Goal: Task Accomplishment & Management: Use online tool/utility

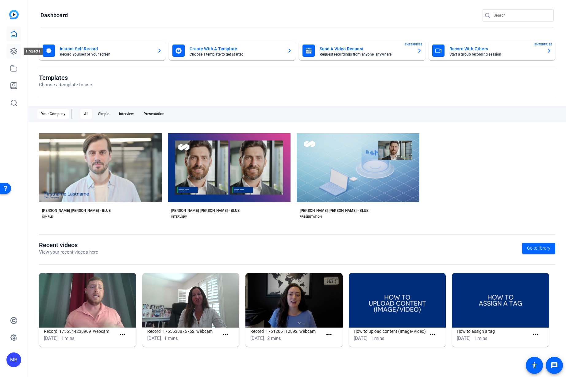
click at [17, 51] on icon at bounding box center [13, 51] width 7 height 7
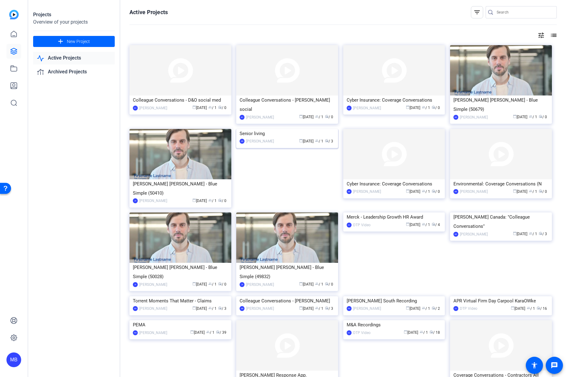
click at [299, 129] on img at bounding box center [287, 129] width 102 height 0
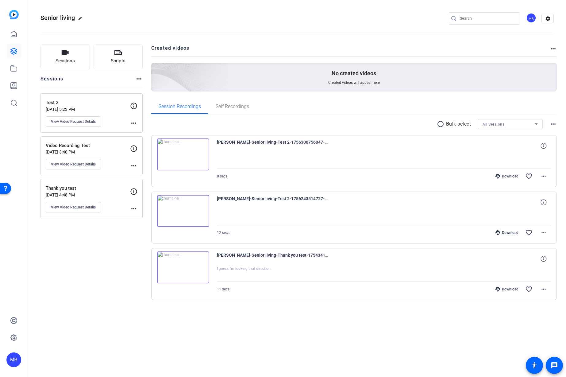
click at [201, 159] on img at bounding box center [183, 154] width 52 height 32
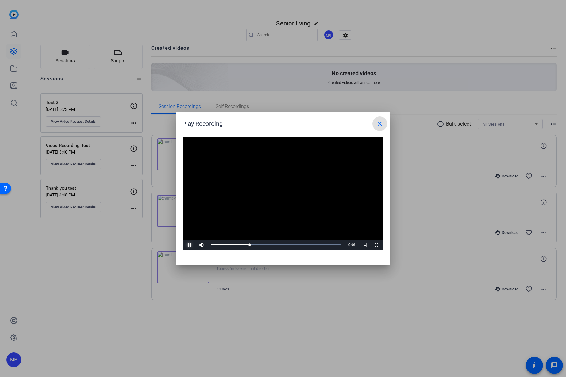
click at [188, 245] on span "Video Player" at bounding box center [189, 245] width 12 height 0
click at [69, 55] on div at bounding box center [283, 188] width 566 height 377
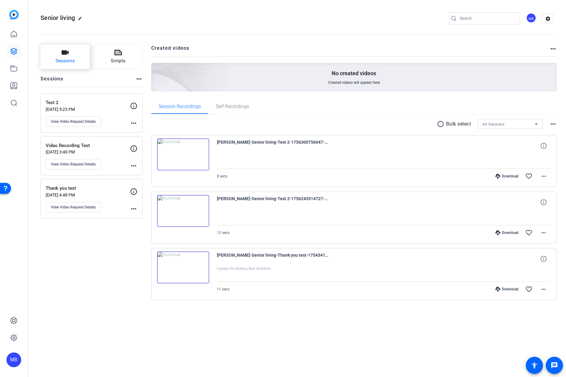
click at [69, 55] on icon "button" at bounding box center [64, 52] width 7 height 7
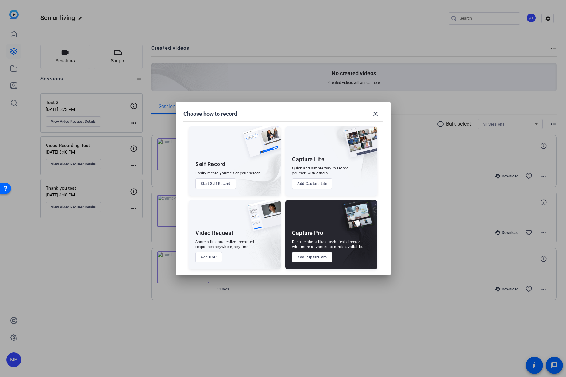
click at [211, 260] on button "Add UGC" at bounding box center [208, 257] width 27 height 10
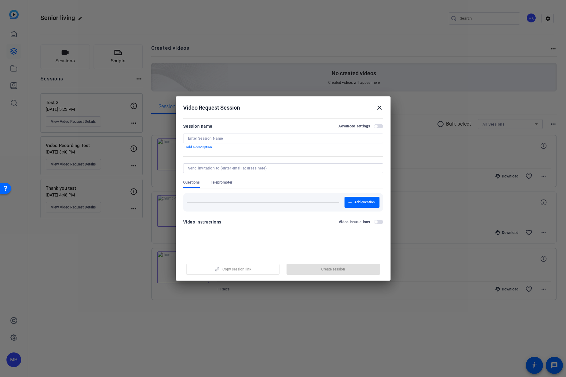
click at [231, 139] on input at bounding box center [283, 138] width 190 height 5
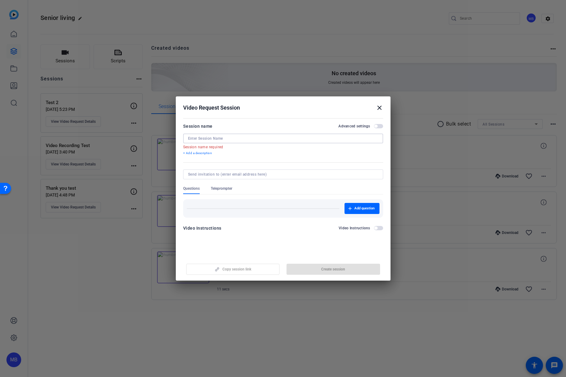
click at [213, 139] on input at bounding box center [283, 138] width 190 height 5
paste input "Retirement Tribute Video for [PERSON_NAME]"
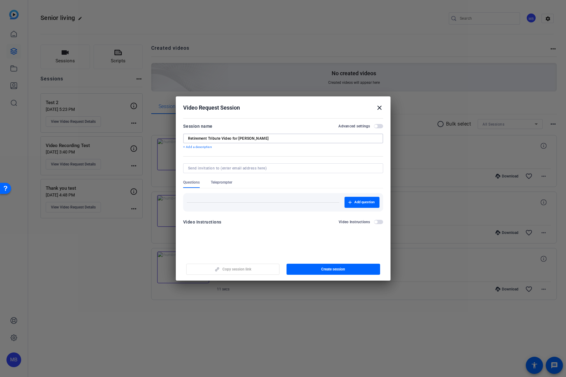
type input "Retirement Tribute Video for [PERSON_NAME]"
click at [253, 167] on input at bounding box center [282, 168] width 188 height 5
click at [329, 169] on input at bounding box center [282, 168] width 188 height 5
type input "C"
click at [226, 222] on div "Video Instructions Video Instructions" at bounding box center [283, 221] width 200 height 7
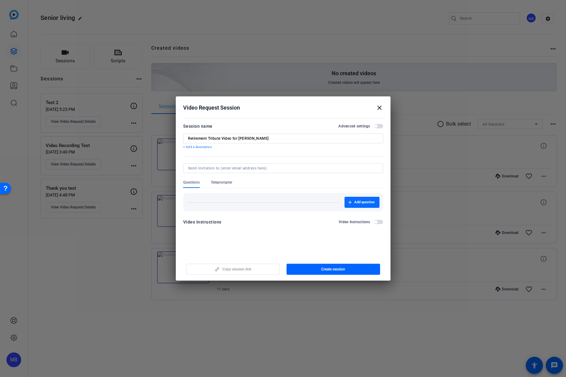
click at [358, 200] on span "Add question" at bounding box center [364, 202] width 20 height 5
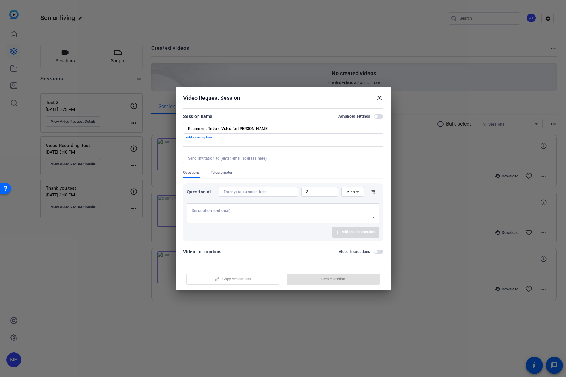
click at [239, 187] on div at bounding box center [258, 192] width 69 height 10
click at [240, 191] on input at bounding box center [258, 191] width 69 height 5
paste input "What are your best wishes or words of encouragement for [PERSON_NAME] in her re…"
type input "What are your best wishes or words of encouragement for [PERSON_NAME] in her re…"
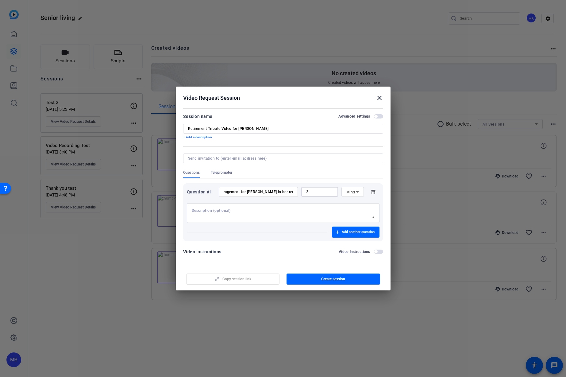
click at [319, 194] on input "2" at bounding box center [319, 191] width 27 height 5
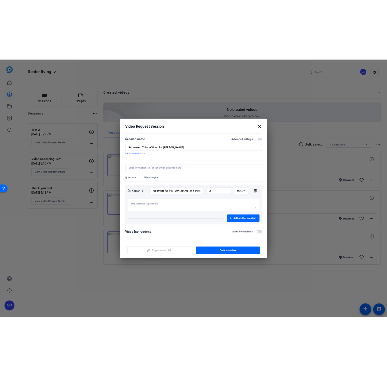
scroll to position [0, 0]
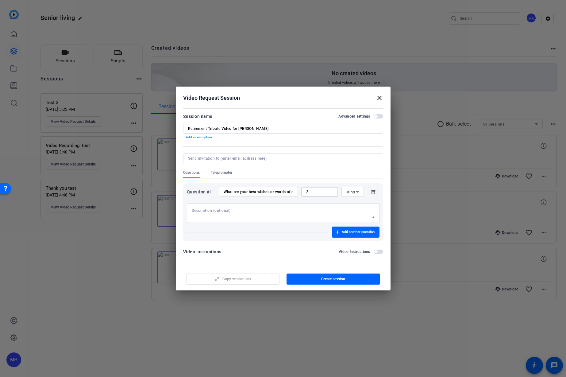
drag, startPoint x: 318, startPoint y: 192, endPoint x: 293, endPoint y: 191, distance: 24.9
click at [293, 191] on div "Question #1 What are your best wishes or words of encouragement for JoAnne in h…" at bounding box center [283, 192] width 193 height 10
type input "30"
click at [355, 191] on icon at bounding box center [357, 191] width 7 height 7
click at [347, 203] on span "Sec" at bounding box center [349, 203] width 6 height 7
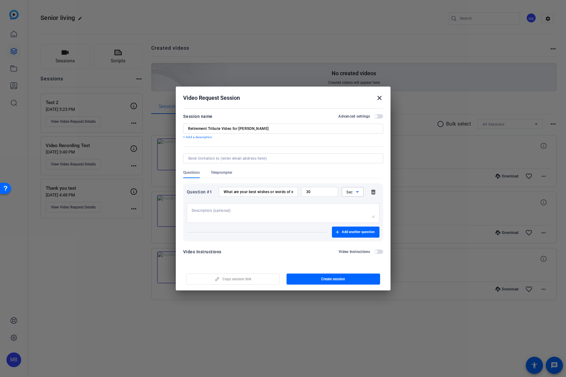
click at [289, 209] on textarea at bounding box center [283, 213] width 183 height 10
click at [352, 232] on span "Add another question" at bounding box center [358, 231] width 33 height 5
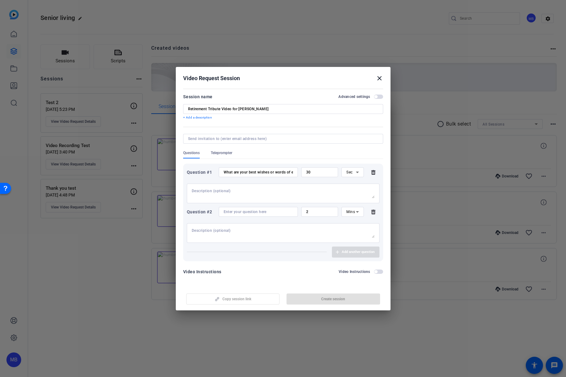
drag, startPoint x: 565, startPoint y: 40, endPoint x: 549, endPoint y: 40, distance: 16.0
click at [517, 45] on div at bounding box center [283, 188] width 566 height 377
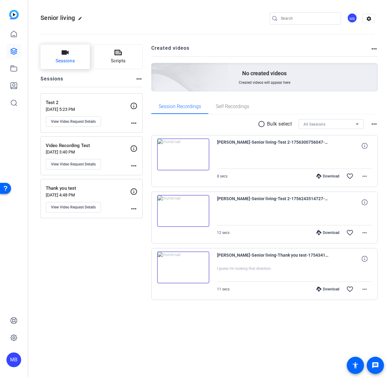
click at [70, 58] on span "Sessions" at bounding box center [64, 60] width 19 height 7
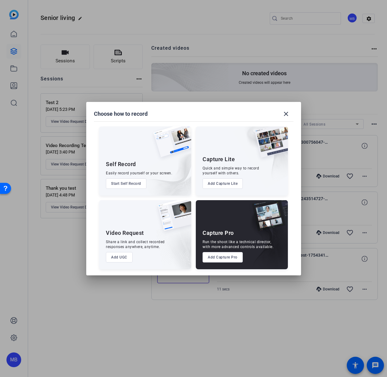
click at [113, 257] on button "Add UGC" at bounding box center [119, 257] width 27 height 10
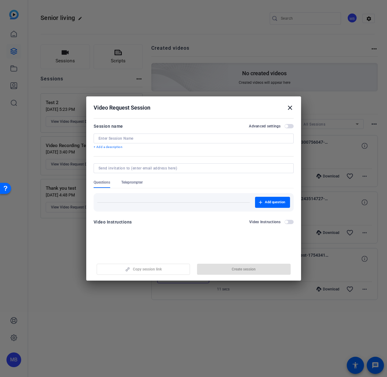
click at [136, 139] on input at bounding box center [193, 138] width 190 height 5
paste input "What are your best wishes or words of encouragemen"
type input "What are your best wishes or words of encouragemen"
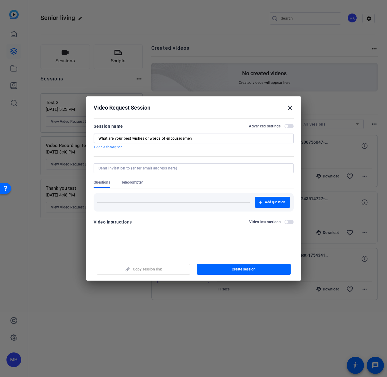
drag, startPoint x: 199, startPoint y: 138, endPoint x: 55, endPoint y: 137, distance: 144.1
click at [0, 0] on div "Choose how to record close Self Record Easily record yourself or your screen. S…" at bounding box center [0, 0] width 0 height 0
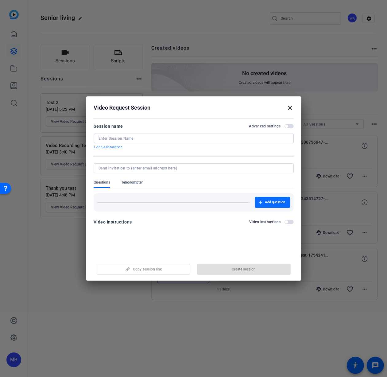
click at [269, 204] on button "Add question" at bounding box center [272, 202] width 35 height 11
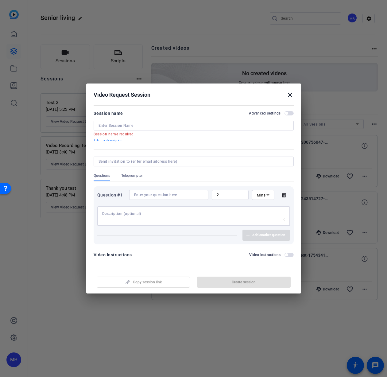
click at [147, 212] on textarea at bounding box center [193, 216] width 183 height 10
click at [166, 197] on div at bounding box center [168, 195] width 69 height 10
click at [168, 195] on input at bounding box center [168, 194] width 69 height 5
paste input "What are your best wishes or words of encouragement for [PERSON_NAME] in her re…"
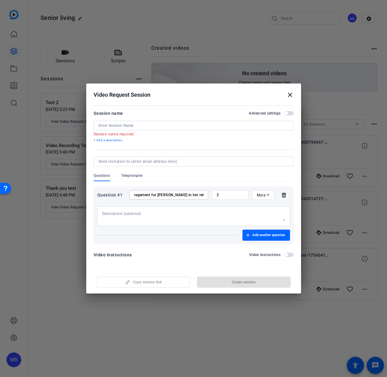
type input "What are your best wishes or words of encouragement for [PERSON_NAME] in her re…"
drag, startPoint x: 219, startPoint y: 194, endPoint x: 190, endPoint y: 192, distance: 28.9
click at [190, 192] on div "Question #1 What are your best wishes or words of encouragement for JoAnne in h…" at bounding box center [193, 195] width 193 height 10
type input "30"
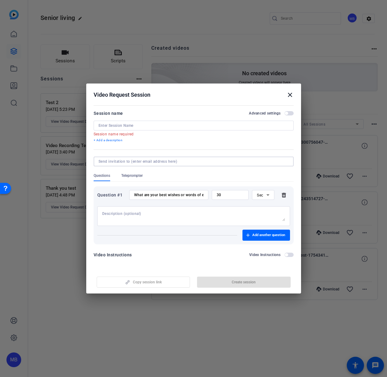
click at [148, 163] on input at bounding box center [192, 161] width 188 height 5
click at [140, 126] on input at bounding box center [193, 125] width 190 height 5
paste input "Retirement Tribute Video for [PERSON_NAME]"
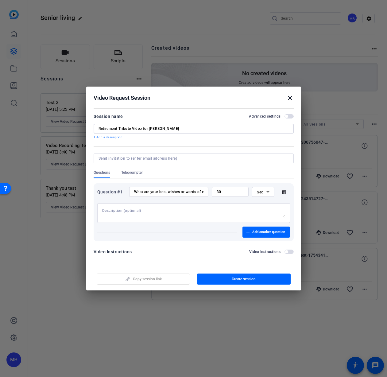
type input "Retirement Tribute Video for [PERSON_NAME]"
click at [152, 218] on div at bounding box center [193, 213] width 183 height 20
click at [257, 231] on span "Add another question" at bounding box center [268, 231] width 33 height 5
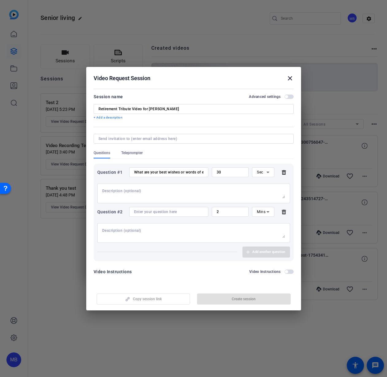
click at [148, 212] on input at bounding box center [168, 211] width 69 height 5
paste input "Can you share a memorable experience or story involving [PERSON_NAME]?"
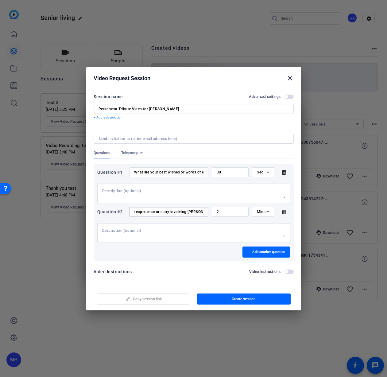
type input "Can you share a memorable experience or story involving [PERSON_NAME]?"
drag, startPoint x: 226, startPoint y: 212, endPoint x: 204, endPoint y: 213, distance: 22.1
click at [204, 213] on div "Question #2 Can you share a memorable experience or story involving JoAnne? 2 M…" at bounding box center [193, 212] width 193 height 10
type input "30"
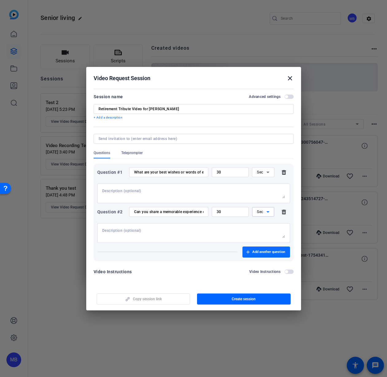
click at [258, 250] on span "Add another question" at bounding box center [268, 251] width 33 height 5
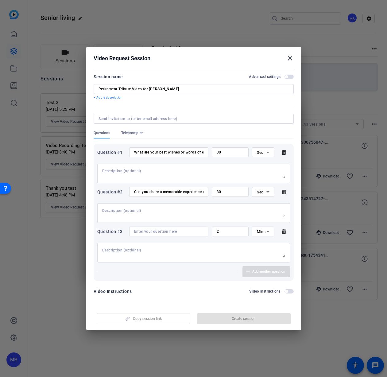
click at [140, 235] on div at bounding box center [168, 231] width 69 height 10
click at [144, 232] on input at bounding box center [168, 231] width 69 height 5
paste input "How has [PERSON_NAME] impacted you and/or your organization?"
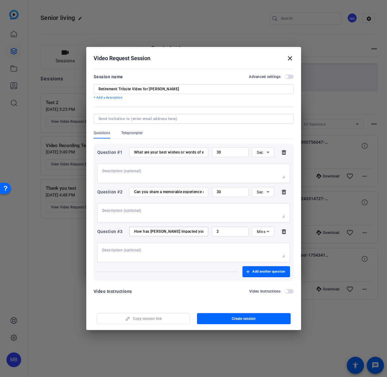
scroll to position [0, 31]
type input "How has [PERSON_NAME] impacted you and/or your organization?"
click at [236, 232] on input "2" at bounding box center [229, 231] width 27 height 5
type input "30"
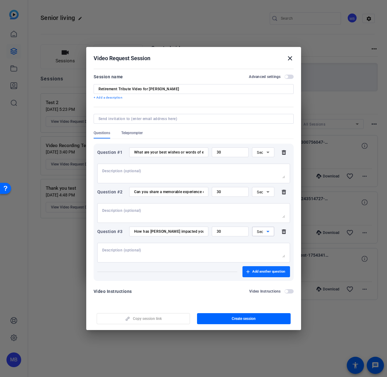
click at [271, 270] on span "Add another question" at bounding box center [268, 271] width 33 height 5
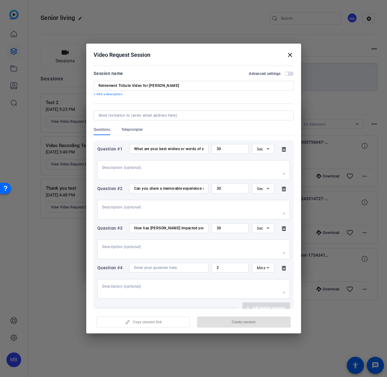
click at [161, 267] on input at bounding box center [168, 267] width 69 height 5
click at [144, 269] on input at bounding box center [168, 267] width 69 height 5
paste input "What is one piece of advice or wisdom you’ve gained from working with [PERSON_N…"
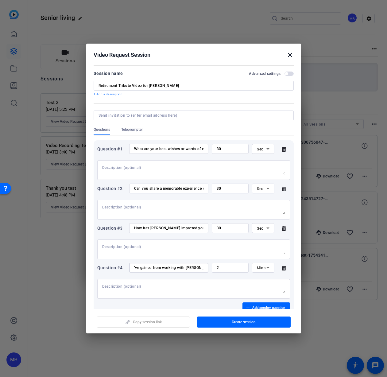
type input "What is one piece of advice or wisdom you’ve gained from working with [PERSON_N…"
drag, startPoint x: 219, startPoint y: 268, endPoint x: 196, endPoint y: 270, distance: 23.7
click at [196, 270] on div "Question #4 What is one piece of advice or wisdom you’ve gained from working wi…" at bounding box center [193, 267] width 193 height 10
type input "30"
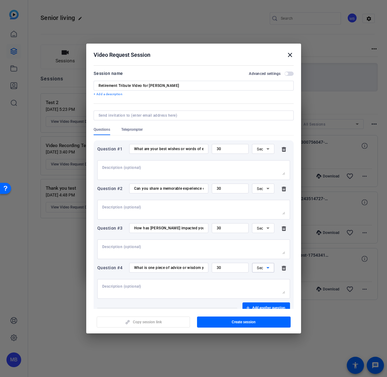
scroll to position [33, 0]
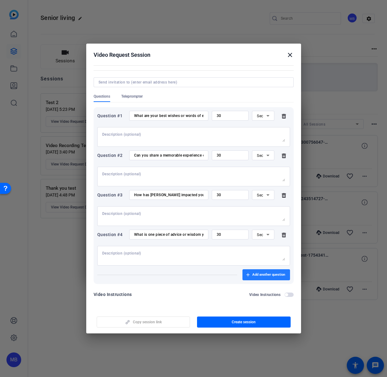
click at [267, 274] on span "Add another question" at bounding box center [268, 274] width 33 height 5
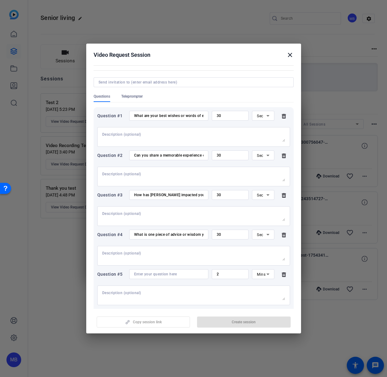
click at [181, 273] on input at bounding box center [168, 273] width 69 height 5
click at [160, 274] on input at bounding box center [168, 273] width 69 height 5
paste input "Share your thoughts on the lasting impact you believe [PERSON_NAME] will have o…"
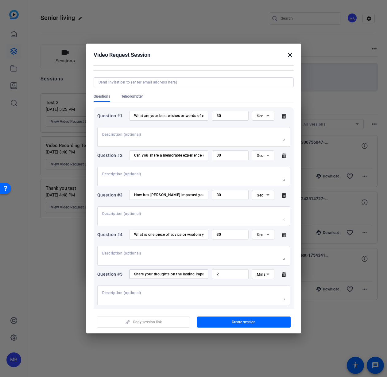
scroll to position [0, 143]
type input "Share your thoughts on the lasting impact you believe [PERSON_NAME] will have o…"
drag, startPoint x: 224, startPoint y: 274, endPoint x: 196, endPoint y: 272, distance: 27.7
click at [196, 272] on div "Question #5 Share your thoughts on the lasting impact you believe JoAnne will h…" at bounding box center [193, 274] width 193 height 10
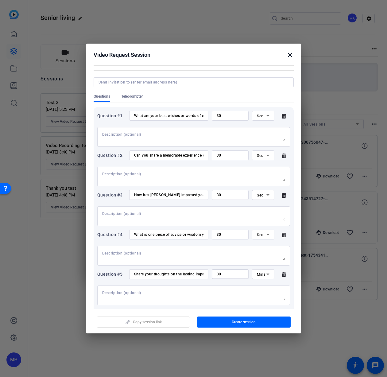
type input "30"
click at [167, 297] on textarea at bounding box center [193, 295] width 183 height 10
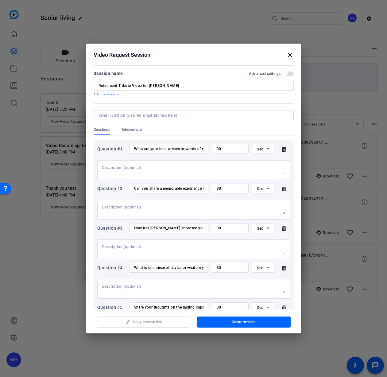
click at [184, 114] on input at bounding box center [192, 115] width 188 height 5
click at [241, 117] on input at bounding box center [192, 115] width 188 height 5
click at [158, 115] on input at bounding box center [192, 115] width 188 height 5
paste input "Share your thoughts on the lasting impact you believe [PERSON_NAME] will have o…"
type input "Share your thoughts on the lasting impact you believe [PERSON_NAME] will have o…"
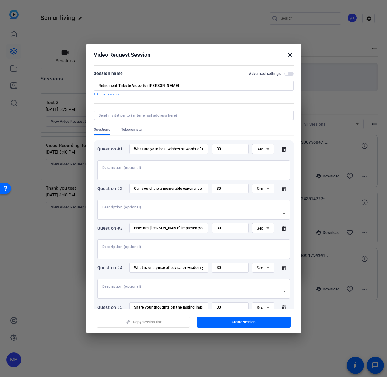
click at [165, 115] on input at bounding box center [192, 115] width 188 height 5
paste input "courtney.gatto@marsh.com matthew.barraro@mercer.com"
type input "courtney.gatto@marsh.com matthew.barraro@mercer.com"
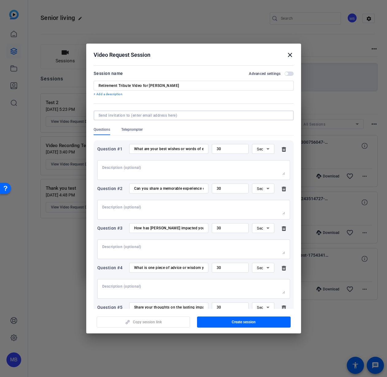
click at [189, 116] on input at bounding box center [192, 115] width 188 height 5
paste input "courtney.gatto@marsh.com matthew.barraro@mercer.com"
click at [147, 114] on input "courtney.gatto@marsh.com matthew.barraro@mercer.com" at bounding box center [192, 115] width 188 height 5
type input "courtney.gatto@marsh.com, matthew.barraro@mercer.com"
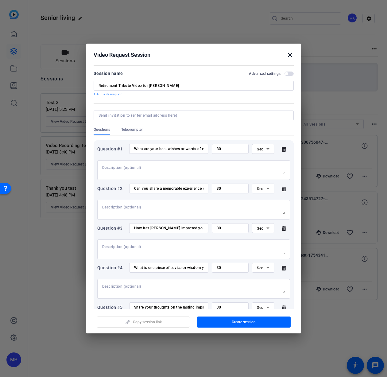
click at [125, 116] on input at bounding box center [192, 115] width 188 height 5
paste input "[PERSON_NAME][EMAIL_ADDRESS][PERSON_NAME][PERSON_NAME][DOMAIN_NAME]"
type input "[PERSON_NAME][EMAIL_ADDRESS][PERSON_NAME][PERSON_NAME][DOMAIN_NAME]"
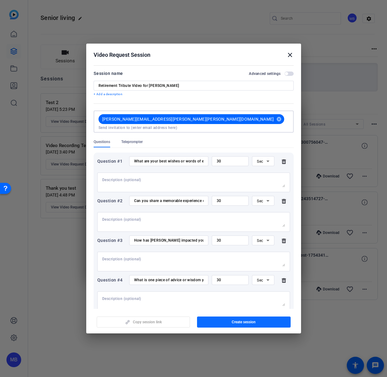
click at [239, 323] on span "Create session" at bounding box center [244, 321] width 24 height 5
click at [186, 125] on input at bounding box center [193, 127] width 190 height 5
paste input "[PERSON_NAME][EMAIL_ADDRESS][DOMAIN_NAME]"
type input "[PERSON_NAME][EMAIL_ADDRESS][DOMAIN_NAME]"
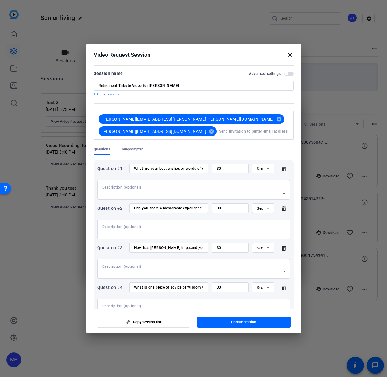
paste input "[PERSON_NAME][EMAIL_ADDRESS][PERSON_NAME][DOMAIN_NAME]"
type input "[PERSON_NAME][EMAIL_ADDRESS][PERSON_NAME][DOMAIN_NAME]"
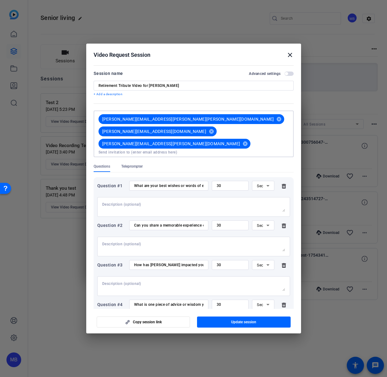
click at [206, 150] on input at bounding box center [193, 152] width 190 height 5
paste input "[EMAIL_ADDRESS][DOMAIN_NAME]"
type input "[EMAIL_ADDRESS][DOMAIN_NAME]"
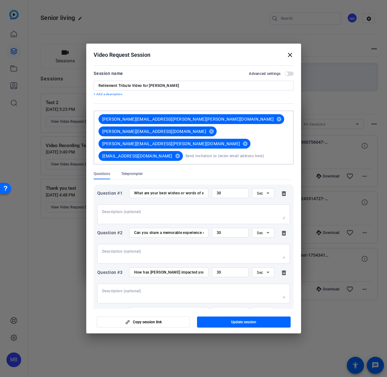
paste input "[EMAIL_ADDRESS][DOMAIN_NAME]"
type input "[EMAIL_ADDRESS][DOMAIN_NAME]"
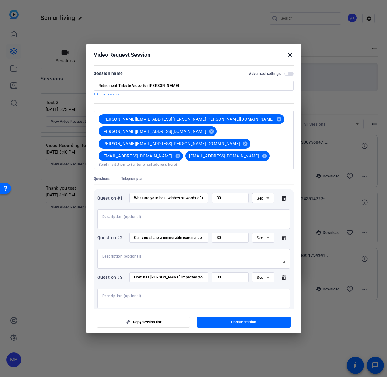
paste input "[EMAIL_ADDRESS][DOMAIN_NAME]"
type input "[EMAIL_ADDRESS][DOMAIN_NAME]"
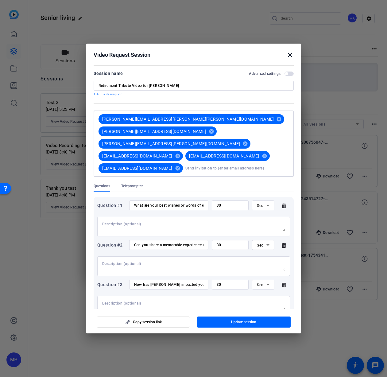
paste input "[EMAIL_ADDRESS][DOMAIN_NAME]"
type input "[EMAIL_ADDRESS][DOMAIN_NAME]"
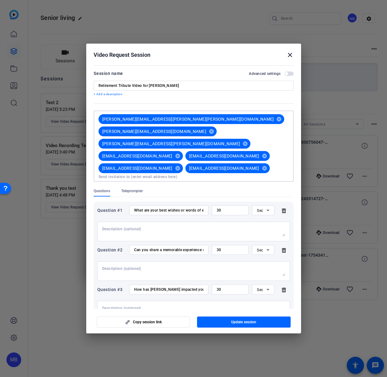
paste input "jbalda@argentum.org david@ashaliving.org"
type input "jbalda@argentum.org david@ashaliving.org"
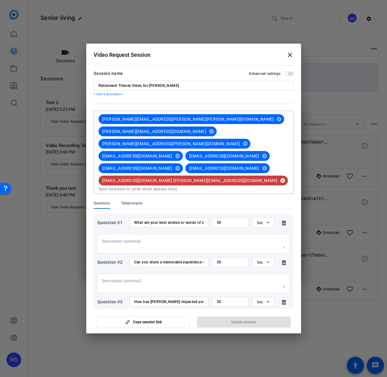
click at [277, 178] on mat-icon "cancel" at bounding box center [282, 181] width 10 height 6
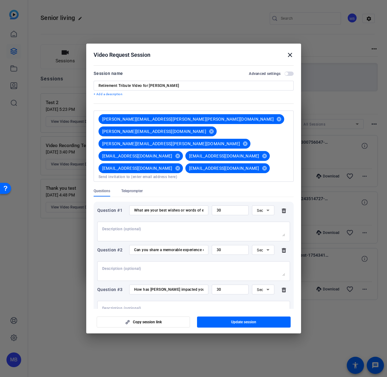
click at [188, 174] on input at bounding box center [193, 176] width 190 height 5
paste input "[EMAIL_ADDRESS][DOMAIN_NAME]"
type input "[EMAIL_ADDRESS][DOMAIN_NAME]"
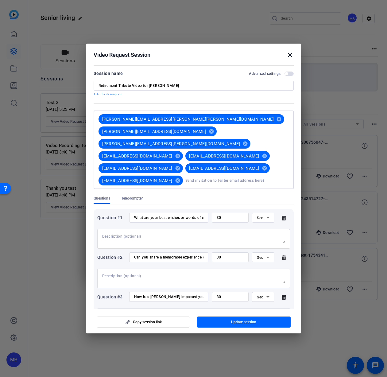
paste input "[PERSON_NAME][EMAIL_ADDRESS][DOMAIN_NAME]"
type input "[PERSON_NAME][EMAIL_ADDRESS][DOMAIN_NAME]"
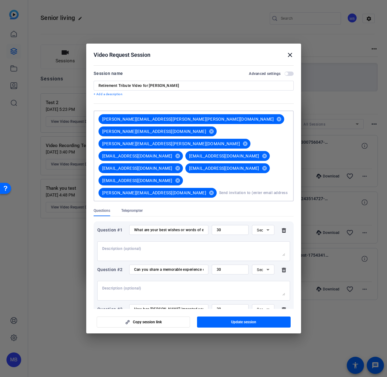
paste input "[EMAIL_ADDRESS][DOMAIN_NAME]"
type input "[EMAIL_ADDRESS][DOMAIN_NAME]"
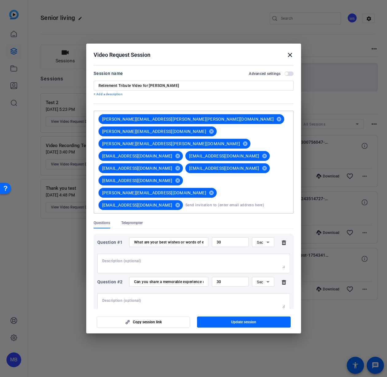
paste input "[EMAIL_ADDRESS][DOMAIN_NAME]"
drag, startPoint x: 245, startPoint y: 168, endPoint x: 241, endPoint y: 167, distance: 4.1
click at [241, 199] on input "[EMAIL_ADDRESS][DOMAIN_NAME]" at bounding box center [236, 205] width 103 height 12
click at [255, 199] on input "[EMAIL_ADDRESS][DOMAIN_NAME]" at bounding box center [236, 205] width 103 height 12
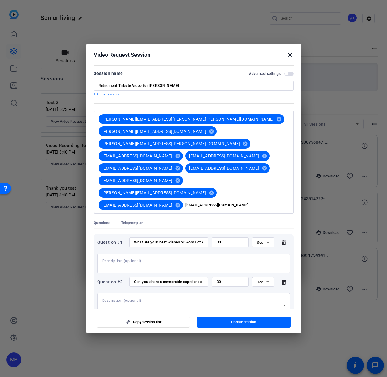
drag, startPoint x: 254, startPoint y: 170, endPoint x: 290, endPoint y: 167, distance: 36.3
click at [290, 167] on mat-dialog-content "Session name Advanced settings Retirement Tribute Video for JoAnne Carlin + Add…" at bounding box center [193, 185] width 215 height 245
type input "[EMAIL_ADDRESS][DOMAIN_NAME]"
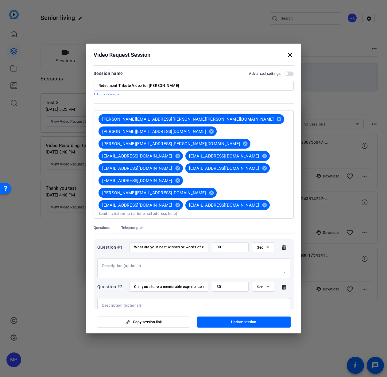
scroll to position [0, 0]
paste input "[EMAIL_ADDRESS][DOMAIN_NAME]"
type input "[EMAIL_ADDRESS][DOMAIN_NAME]"
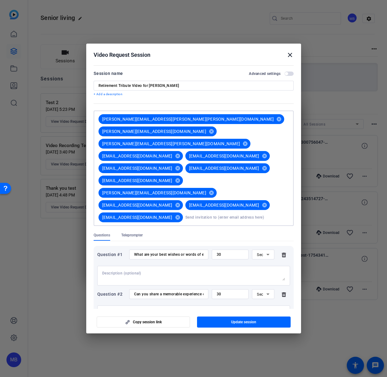
click at [185, 211] on input at bounding box center [236, 217] width 103 height 12
paste input "[EMAIL_ADDRESS][DOMAIN_NAME]"
type input "[EMAIL_ADDRESS][DOMAIN_NAME]"
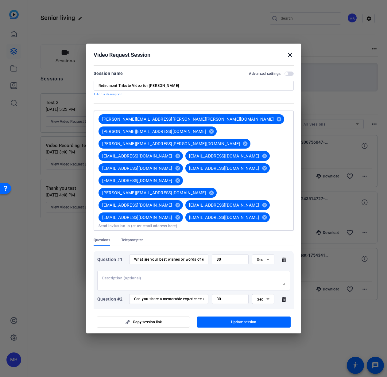
paste input "[PERSON_NAME][EMAIL_ADDRESS][PERSON_NAME][DOMAIN_NAME]"
type input "[PERSON_NAME][EMAIL_ADDRESS][PERSON_NAME][DOMAIN_NAME]"
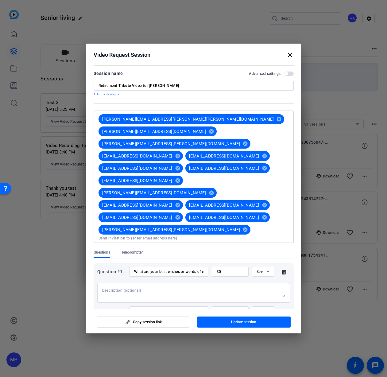
paste input "[PERSON_NAME][EMAIL_ADDRESS][PERSON_NAME][DOMAIN_NAME]"
type input "[PERSON_NAME][EMAIL_ADDRESS][PERSON_NAME][DOMAIN_NAME]"
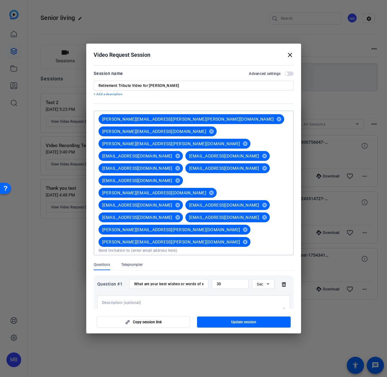
paste input "[EMAIL_ADDRESS][DOMAIN_NAME]"
type input "[EMAIL_ADDRESS][DOMAIN_NAME]"
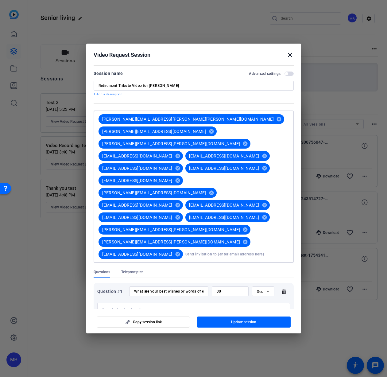
paste input "[PERSON_NAME][EMAIL_ADDRESS][PERSON_NAME][DOMAIN_NAME]"
type input "[PERSON_NAME][EMAIL_ADDRESS][PERSON_NAME][DOMAIN_NAME]"
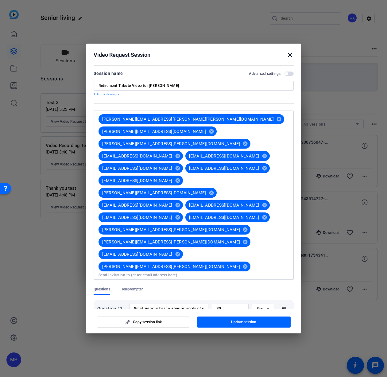
paste input "[PERSON_NAME][EMAIL_ADDRESS][PERSON_NAME][DOMAIN_NAME]"
type input "[PERSON_NAME][EMAIL_ADDRESS][PERSON_NAME][DOMAIN_NAME]"
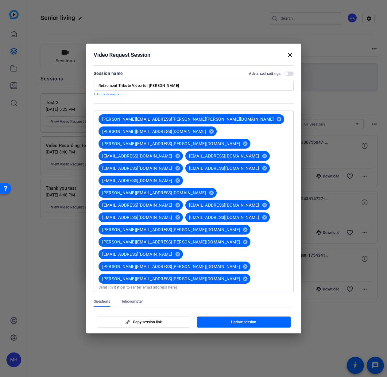
paste input "[EMAIL_ADDRESS][DOMAIN_NAME]"
type input "[EMAIL_ADDRESS][DOMAIN_NAME]"
click at [203, 285] on input at bounding box center [236, 291] width 103 height 12
paste input "[EMAIL_ADDRESS][PERSON_NAME][DOMAIN_NAME]"
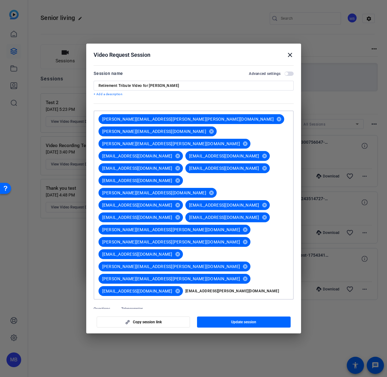
type input "[EMAIL_ADDRESS][PERSON_NAME][DOMAIN_NAME]"
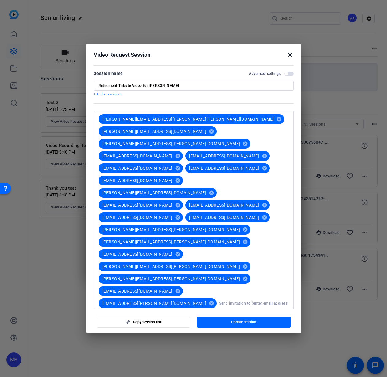
paste input "[PERSON_NAME][EMAIL_ADDRESS][PERSON_NAME][DOMAIN_NAME]"
type input "[PERSON_NAME][EMAIL_ADDRESS][PERSON_NAME][DOMAIN_NAME]"
paste input "[PERSON_NAME][EMAIL_ADDRESS][PERSON_NAME][DOMAIN_NAME]"
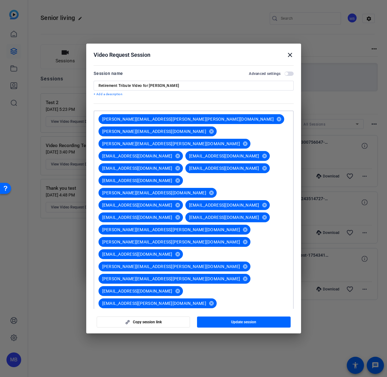
type input "[PERSON_NAME][EMAIL_ADDRESS][PERSON_NAME][DOMAIN_NAME]"
drag, startPoint x: 262, startPoint y: 239, endPoint x: 258, endPoint y: 240, distance: 4.4
click at [262, 239] on div "courtney.gatto@marsh.com cancel calvin@alnursing.org cancel ross.markowitz@aew.…" at bounding box center [192, 226] width 193 height 226
click at [143, 334] on input at bounding box center [193, 336] width 190 height 5
paste input "[PERSON_NAME][EMAIL_ADDRESS][PERSON_NAME][DOMAIN_NAME]"
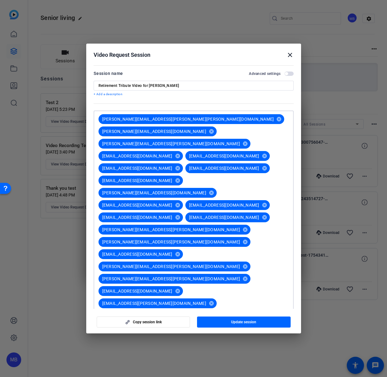
type input "[PERSON_NAME][EMAIL_ADDRESS][PERSON_NAME][DOMAIN_NAME]"
drag, startPoint x: 165, startPoint y: 253, endPoint x: 168, endPoint y: 253, distance: 3.1
click at [240, 337] on mat-icon "cancel" at bounding box center [245, 340] width 10 height 6
click at [243, 325] on mat-icon "cancel" at bounding box center [245, 328] width 10 height 6
click at [199, 321] on input at bounding box center [193, 323] width 190 height 5
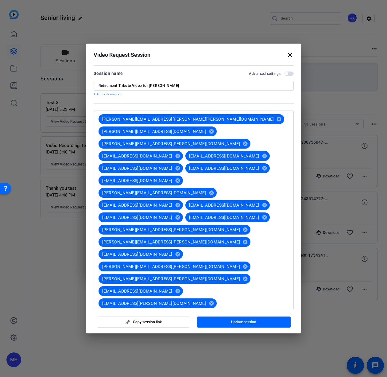
paste input "[EMAIL_ADDRESS][DOMAIN_NAME]"
type input "[EMAIL_ADDRESS][DOMAIN_NAME]"
paste input "[EMAIL_ADDRESS][DOMAIN_NAME]"
type input "[EMAIL_ADDRESS][DOMAIN_NAME]"
paste input "[EMAIL_ADDRESS][DOMAIN_NAME]"
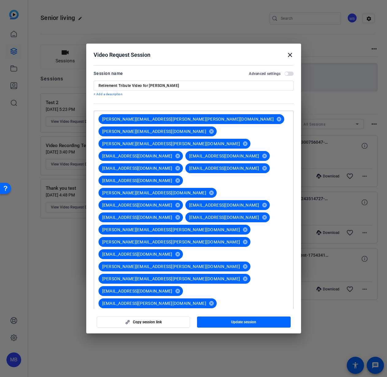
type input "[EMAIL_ADDRESS][DOMAIN_NAME]"
click at [242, 265] on div "courtney.gatto@marsh.com cancel calvin@alnursing.org cancel ross.markowitz@aew.…" at bounding box center [193, 229] width 190 height 238
click at [224, 265] on div "courtney.gatto@marsh.com cancel calvin@alnursing.org cancel ross.markowitz@aew.…" at bounding box center [193, 229] width 190 height 238
click at [185, 334] on input at bounding box center [236, 340] width 103 height 12
paste input "[EMAIL_ADDRESS][DOMAIN_NAME]"
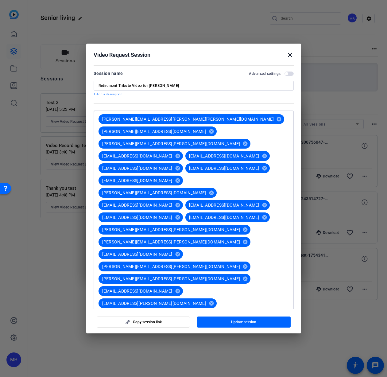
type input "[EMAIL_ADDRESS][DOMAIN_NAME]"
paste input "[EMAIL_ADDRESS][DOMAIN_NAME]"
type input "[EMAIL_ADDRESS][DOMAIN_NAME]"
paste input "[EMAIL_ADDRESS][DOMAIN_NAME]"
type input "[EMAIL_ADDRESS][DOMAIN_NAME]"
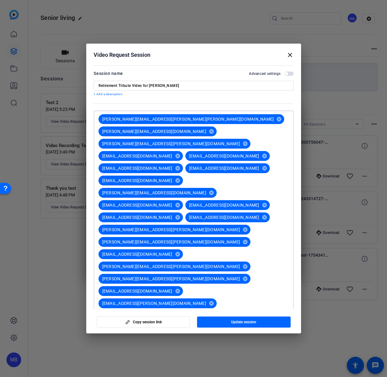
paste input "[EMAIL_ADDRESS][DOMAIN_NAME]"
type input "[EMAIL_ADDRESS][DOMAIN_NAME]"
paste input "[EMAIL_ADDRESS][DOMAIN_NAME]"
type input "[EMAIL_ADDRESS][DOMAIN_NAME]"
click at [191, 370] on input at bounding box center [193, 372] width 190 height 5
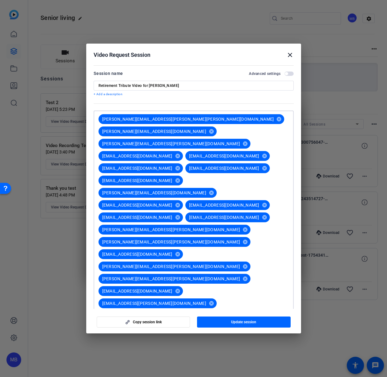
paste input "[EMAIL_ADDRESS][DOMAIN_NAME]"
type input "[EMAIL_ADDRESS][DOMAIN_NAME]"
paste input "[EMAIL_ADDRESS][DOMAIN_NAME]"
type input "[EMAIL_ADDRESS][DOMAIN_NAME]"
paste input "[EMAIL_ADDRESS][DOMAIN_NAME]"
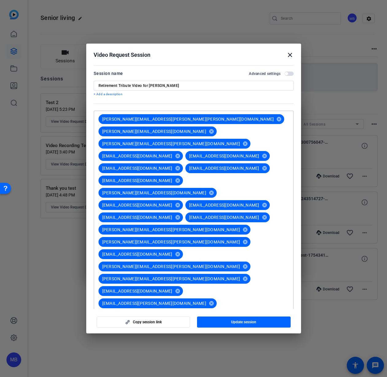
type input "[EMAIL_ADDRESS][DOMAIN_NAME]"
paste input "[EMAIL_ADDRESS][DOMAIN_NAME]"
type input "[EMAIL_ADDRESS][DOMAIN_NAME]"
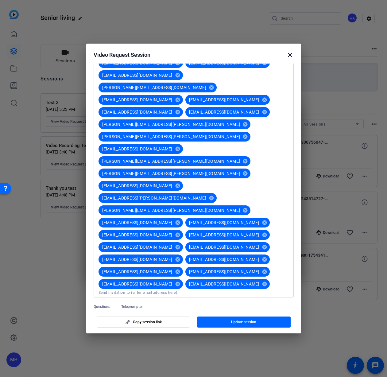
scroll to position [168, 0]
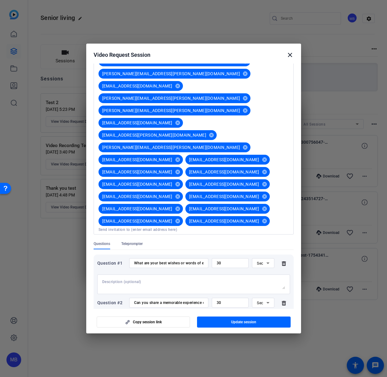
click at [144, 146] on div "courtney.gatto@marsh.com cancel calvin@alnursing.org cancel ross.markowitz@aew.…" at bounding box center [193, 88] width 190 height 292
click at [144, 227] on input at bounding box center [193, 229] width 190 height 5
paste input "[EMAIL_ADDRESS][DOMAIN_NAME]"
type input "[EMAIL_ADDRESS][DOMAIN_NAME]"
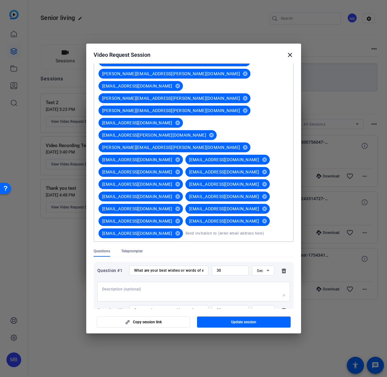
paste input "[EMAIL_ADDRESS][DOMAIN_NAME]"
click at [253, 227] on input "[EMAIL_ADDRESS][DOMAIN_NAME]" at bounding box center [236, 233] width 103 height 12
drag, startPoint x: 245, startPoint y: 148, endPoint x: 238, endPoint y: 149, distance: 6.8
click at [238, 227] on input "[EMAIL_ADDRESS][DOMAIN_NAME]" at bounding box center [236, 233] width 103 height 12
type input "[EMAIL_ADDRESS][DOMAIN_NAME]"
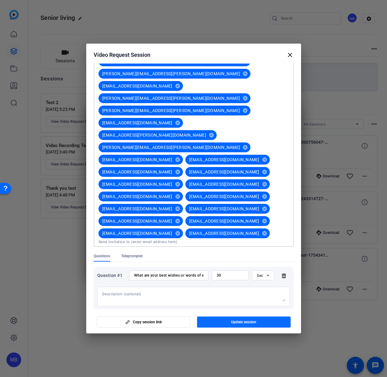
click at [260, 322] on span "button" at bounding box center [244, 321] width 94 height 15
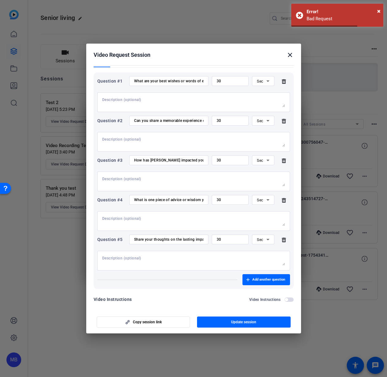
scroll to position [0, 0]
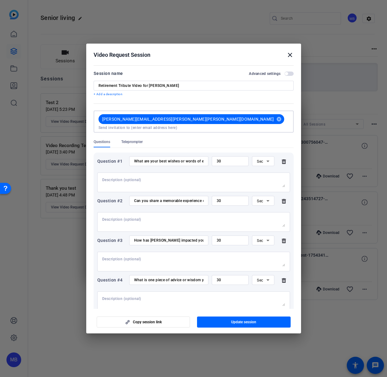
click at [192, 125] on input at bounding box center [193, 127] width 190 height 5
paste input "[PERSON_NAME][EMAIL_ADDRESS][DOMAIN_NAME]"
type input "[PERSON_NAME][EMAIL_ADDRESS][DOMAIN_NAME]"
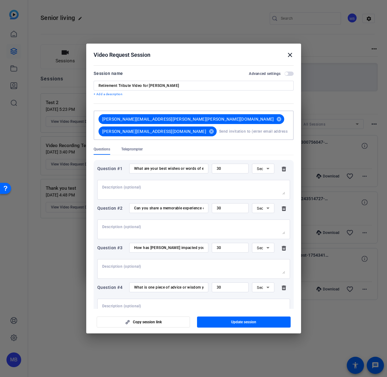
paste input "[PERSON_NAME][EMAIL_ADDRESS][PERSON_NAME][DOMAIN_NAME]"
type input "[PERSON_NAME][EMAIL_ADDRESS][PERSON_NAME][DOMAIN_NAME]"
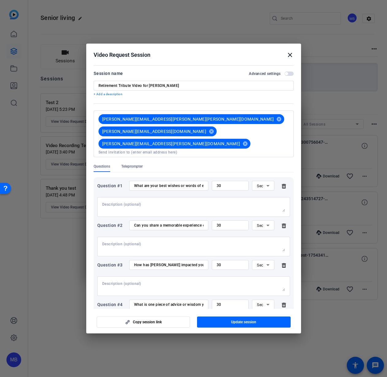
click at [199, 150] on input at bounding box center [193, 152] width 190 height 5
paste input "[EMAIL_ADDRESS][DOMAIN_NAME]"
type input "[EMAIL_ADDRESS][DOMAIN_NAME]"
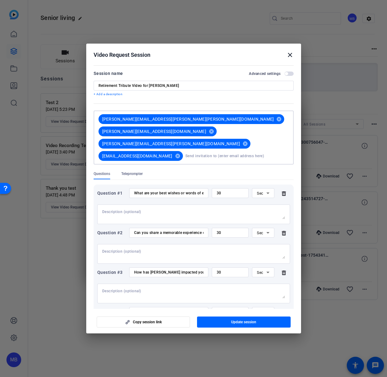
click at [247, 150] on input at bounding box center [236, 156] width 103 height 12
paste input "[EMAIL_ADDRESS][DOMAIN_NAME]"
type input "[EMAIL_ADDRESS][DOMAIN_NAME]"
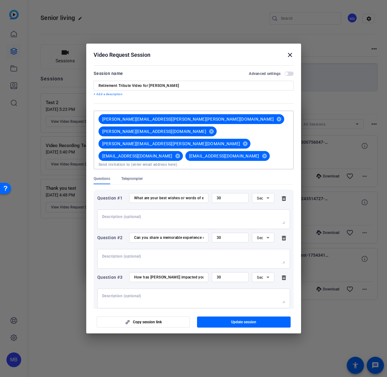
paste input "[EMAIL_ADDRESS][DOMAIN_NAME]"
type input "[EMAIL_ADDRESS][DOMAIN_NAME]"
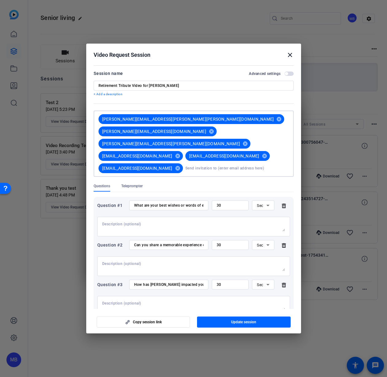
paste input "[EMAIL_ADDRESS][DOMAIN_NAME]"
type input "[EMAIL_ADDRESS][DOMAIN_NAME]"
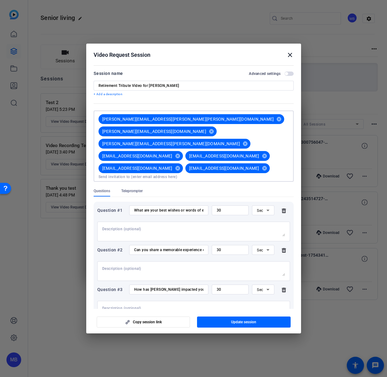
paste input "[EMAIL_ADDRESS][DOMAIN_NAME]"
type input "[EMAIL_ADDRESS][DOMAIN_NAME]"
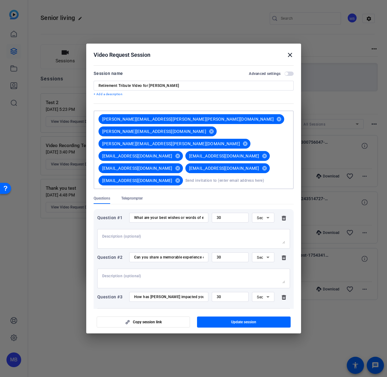
paste input "[EMAIL_ADDRESS][DOMAIN_NAME]"
type input "[EMAIL_ADDRESS][DOMAIN_NAME]"
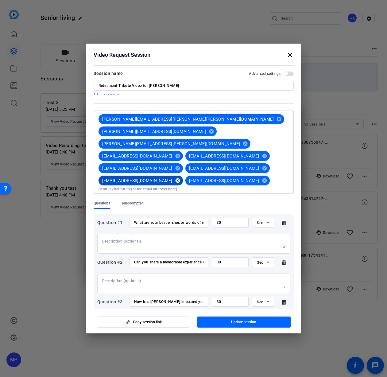
click at [183, 178] on mat-icon "cancel" at bounding box center [177, 181] width 10 height 6
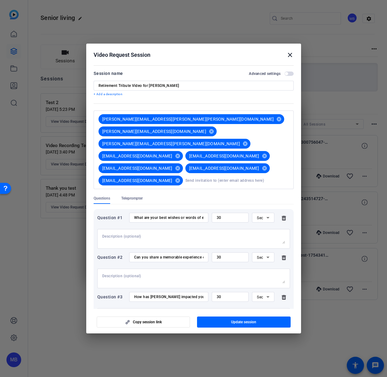
click at [244, 174] on input at bounding box center [236, 180] width 103 height 12
paste input "[PERSON_NAME][EMAIL_ADDRESS][DOMAIN_NAME]"
type input "[PERSON_NAME][EMAIL_ADDRESS][DOMAIN_NAME]"
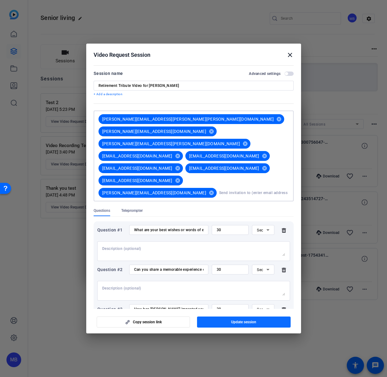
click at [229, 321] on span "button" at bounding box center [244, 321] width 94 height 15
click at [219, 186] on input at bounding box center [254, 192] width 70 height 12
click at [288, 54] on mat-icon "close" at bounding box center [289, 54] width 7 height 7
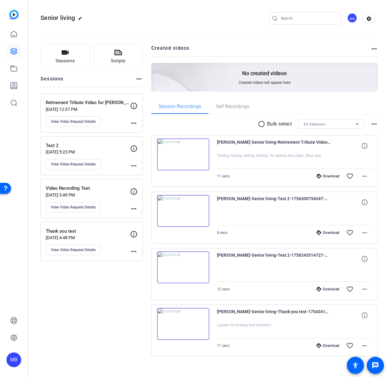
click at [90, 107] on p "[DATE] 12:37 PM" at bounding box center [88, 109] width 84 height 5
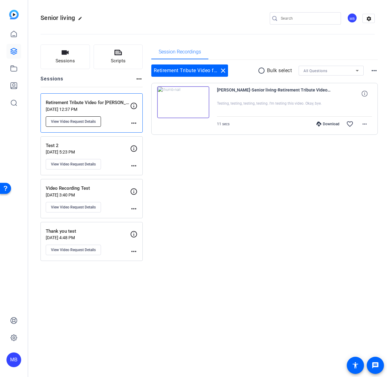
click at [82, 124] on button "View Video Request Details" at bounding box center [73, 121] width 55 height 10
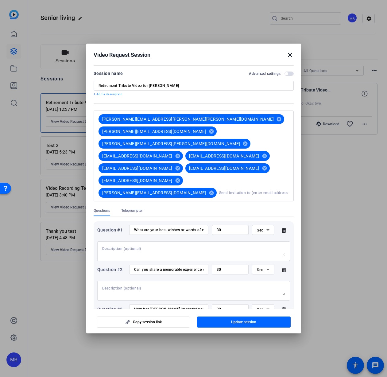
click at [219, 186] on input at bounding box center [254, 192] width 70 height 12
paste input "[EMAIL_ADDRESS][DOMAIN_NAME]"
type input "[EMAIL_ADDRESS][DOMAIN_NAME]"
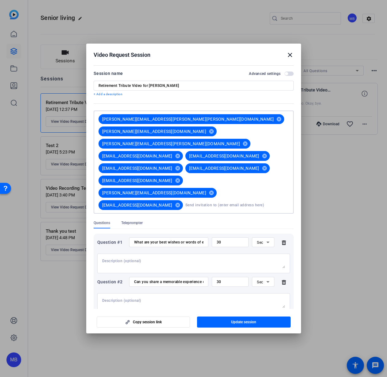
paste input "[EMAIL_ADDRESS][DOMAIN_NAME]"
type input "[EMAIL_ADDRESS][DOMAIN_NAME]"
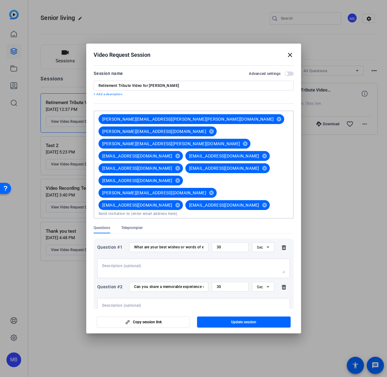
paste input "[EMAIL_ADDRESS][DOMAIN_NAME]"
type input "[EMAIL_ADDRESS]@[DOMAIN_NAME]"
click at [257, 211] on input "[EMAIL_ADDRESS]@[DOMAIN_NAME]" at bounding box center [193, 213] width 190 height 5
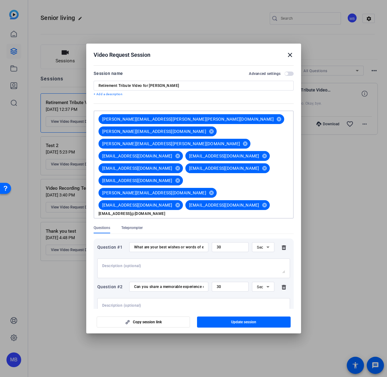
click at [257, 211] on input "[EMAIL_ADDRESS]@[DOMAIN_NAME]" at bounding box center [193, 213] width 190 height 5
paste input "[EMAIL_ADDRESS][DOMAIN_NAME]"
type input "[EMAIL_ADDRESS][DOMAIN_NAME]"
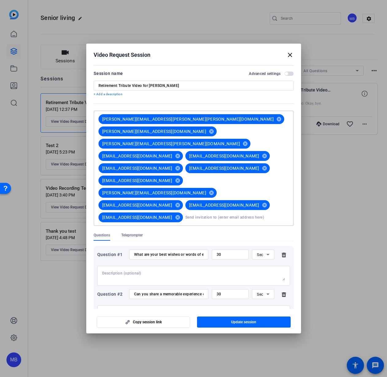
paste input "[EMAIL_ADDRESS][DOMAIN_NAME]"
type input "[EMAIL_ADDRESS][DOMAIN_NAME]"
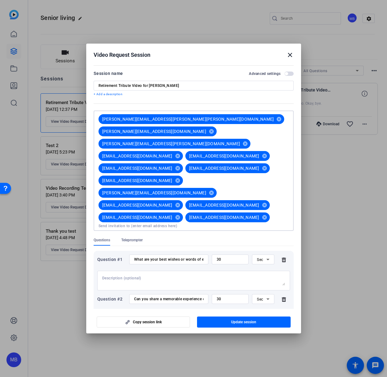
paste input "[PERSON_NAME][EMAIL_ADDRESS][PERSON_NAME][DOMAIN_NAME]"
type input "[PERSON_NAME][EMAIL_ADDRESS][PERSON_NAME][DOMAIN_NAME]"
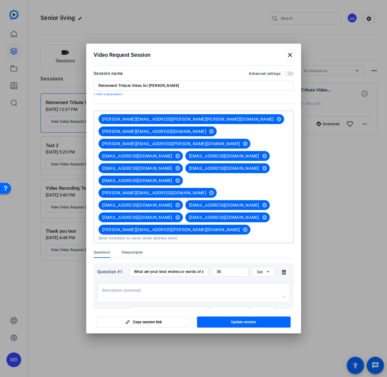
paste input "[EMAIL_ADDRESS][DOMAIN_NAME]"
type input "[EMAIL_ADDRESS][DOMAIN_NAME]"
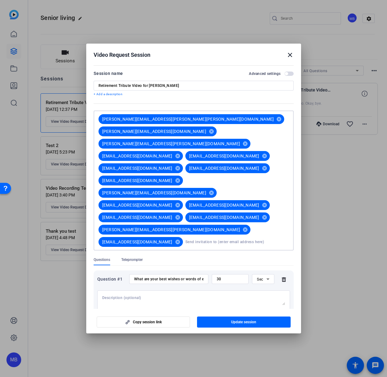
paste input "[PERSON_NAME][EMAIL_ADDRESS][PERSON_NAME][DOMAIN_NAME]"
type input "[PERSON_NAME][EMAIL_ADDRESS][PERSON_NAME][DOMAIN_NAME]"
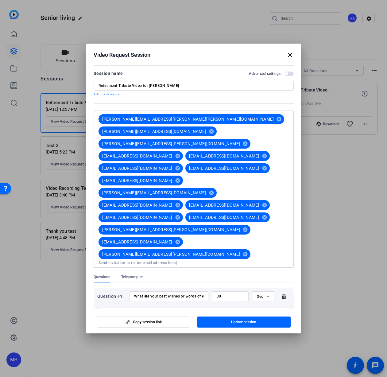
paste input "[PERSON_NAME][EMAIL_ADDRESS][PERSON_NAME][DOMAIN_NAME]"
type input "[PERSON_NAME][EMAIL_ADDRESS][PERSON_NAME][DOMAIN_NAME]"
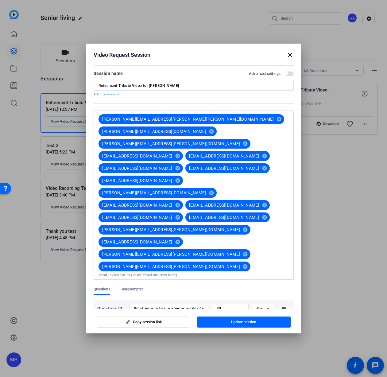
paste input "[PERSON_NAME][EMAIL_ADDRESS][PERSON_NAME][DOMAIN_NAME]"
type input "[PERSON_NAME][EMAIL_ADDRESS][PERSON_NAME][DOMAIN_NAME]"
paste input "[PERSON_NAME][EMAIL_ADDRESS][PERSON_NAME][DOMAIN_NAME]"
type input "[PERSON_NAME][EMAIL_ADDRESS][PERSON_NAME][DOMAIN_NAME]"
paste input "[EMAIL_ADDRESS][DOMAIN_NAME]"
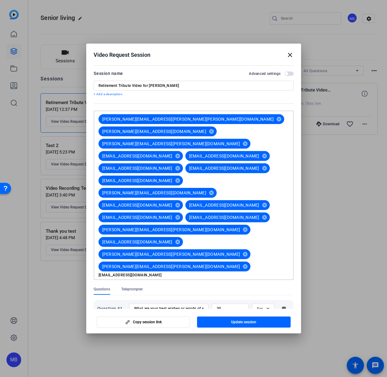
type input "[EMAIL_ADDRESS][DOMAIN_NAME]"
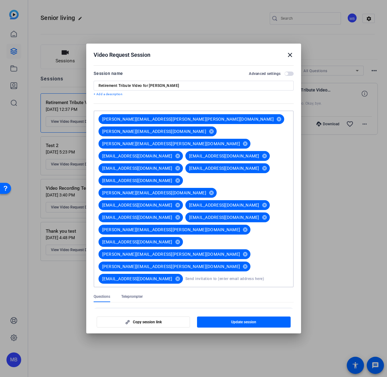
click at [208, 272] on input at bounding box center [236, 278] width 103 height 12
paste input "[EMAIL_ADDRESS][PERSON_NAME][DOMAIN_NAME]"
click at [232, 272] on input "[EMAIL_ADDRESS][PERSON_NAME][DOMAIN_NAME]" at bounding box center [236, 278] width 103 height 12
type input "[EMAIL_ADDRESS][PERSON_NAME][DOMAIN_NAME]"
click at [265, 146] on div "[PERSON_NAME][EMAIL_ADDRESS][PERSON_NAME][PERSON_NAME][DOMAIN_NAME] cancel [PER…" at bounding box center [192, 199] width 193 height 172
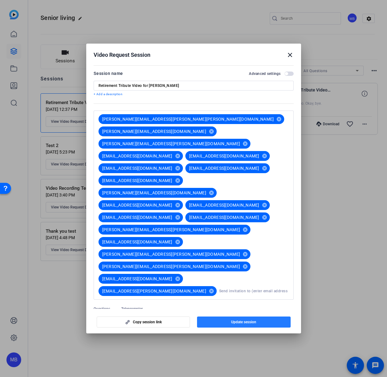
click at [239, 319] on span "Update session" at bounding box center [243, 321] width 25 height 5
click at [242, 285] on input at bounding box center [254, 291] width 70 height 12
paste input "[PERSON_NAME][EMAIL_ADDRESS][PERSON_NAME][DOMAIN_NAME]"
type input "[PERSON_NAME][EMAIL_ADDRESS][PERSON_NAME][DOMAIN_NAME]"
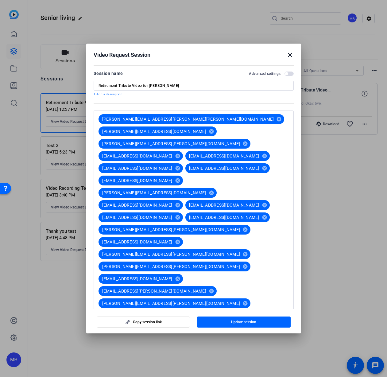
scroll to position [0, 0]
paste input "[EMAIL_ADDRESS][DOMAIN_NAME]"
type input "[EMAIL_ADDRESS][DOMAIN_NAME]"
paste input "[EMAIL_ADDRESS][DOMAIN_NAME]"
type input "[EMAIL_ADDRESS][DOMAIN_NAME]"
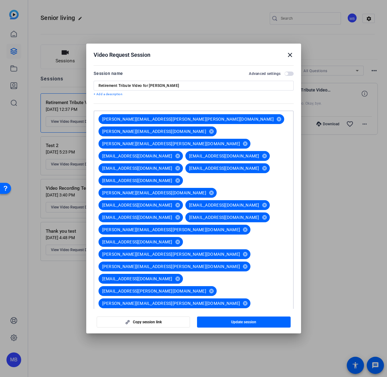
paste input "[EMAIL_ADDRESS][DOMAIN_NAME]"
type input "[EMAIL_ADDRESS][DOMAIN_NAME]"
paste input "[EMAIL_ADDRESS][DOMAIN_NAME]"
type input "[EMAIL_ADDRESS][DOMAIN_NAME]"
paste input "[EMAIL_ADDRESS][DOMAIN_NAME]"
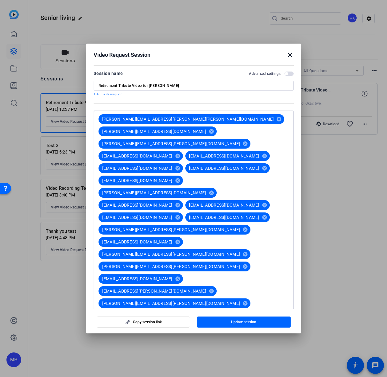
type input "[EMAIL_ADDRESS][DOMAIN_NAME]"
paste input "[EMAIL_ADDRESS][DOMAIN_NAME]"
type input "[EMAIL_ADDRESS][DOMAIN_NAME]"
paste input "[EMAIL_ADDRESS][DOMAIN_NAME]"
type input "[EMAIL_ADDRESS][DOMAIN_NAME]"
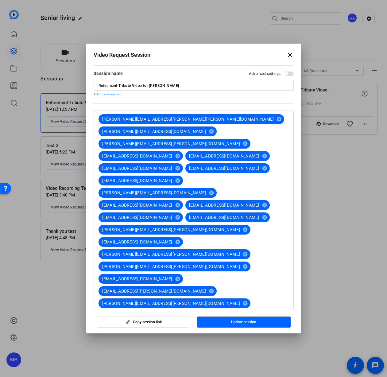
paste input "[EMAIL_ADDRESS][DOMAIN_NAME]"
type input "[EMAIL_ADDRESS][DOMAIN_NAME]"
click at [176, 358] on input at bounding box center [193, 360] width 190 height 5
paste input "[EMAIL_ADDRESS][DOMAIN_NAME]"
type input "[EMAIL_ADDRESS][DOMAIN_NAME]"
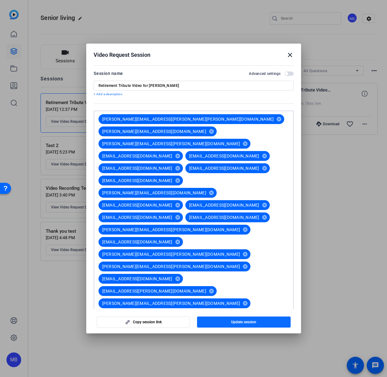
click at [234, 321] on span "Update session" at bounding box center [243, 321] width 25 height 5
click at [238, 317] on span "button" at bounding box center [244, 321] width 94 height 15
click at [185, 358] on input at bounding box center [236, 364] width 103 height 12
paste input "[EMAIL_ADDRESS][DOMAIN_NAME]"
type input "[EMAIL_ADDRESS][DOMAIN_NAME]"
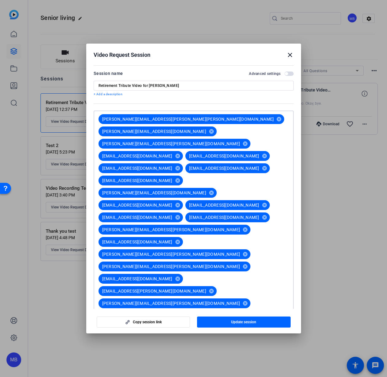
click at [250, 370] on input at bounding box center [193, 372] width 190 height 5
paste input "[EMAIL_ADDRESS][DOMAIN_NAME]"
type input "[EMAIL_ADDRESS][DOMAIN_NAME]"
paste input "[EMAIL_ADDRESS][DOMAIN_NAME]"
type input "[EMAIL_ADDRESS][DOMAIN_NAME]"
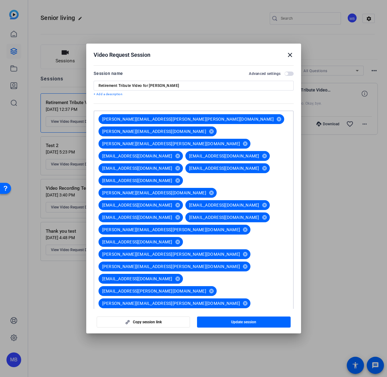
paste input "[EMAIL_ADDRESS][DOMAIN_NAME]"
type input "[EMAIL_ADDRESS][DOMAIN_NAME]"
paste input "[EMAIL_ADDRESS][DOMAIN_NAME]"
type input "[EMAIL_ADDRESS][DOMAIN_NAME]"
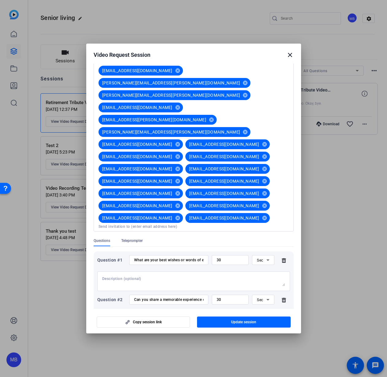
scroll to position [167, 0]
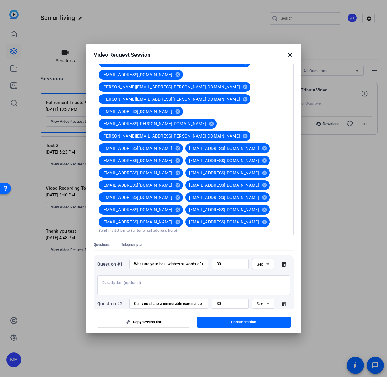
paste input "[EMAIL_ADDRESS][DOMAIN_NAME]"
type input "[EMAIL_ADDRESS][DOMAIN_NAME]"
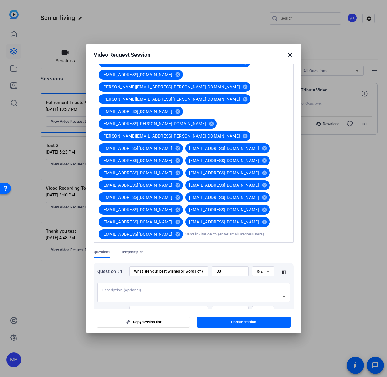
paste input "[EMAIL_ADDRESS][PERSON_NAME][DOMAIN_NAME]"
type input "[EMAIL_ADDRESS][PERSON_NAME][DOMAIN_NAME]"
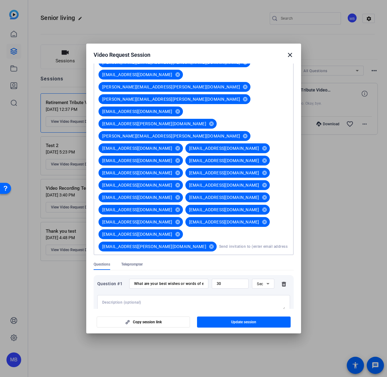
paste input "[EMAIL_ADDRESS][PERSON_NAME][DOMAIN_NAME]"
type input "[EMAIL_ADDRESS][PERSON_NAME][DOMAIN_NAME]"
paste input "[PERSON_NAME][EMAIL_ADDRESS][PERSON_NAME][DOMAIN_NAME]"
type input "[PERSON_NAME][EMAIL_ADDRESS][PERSON_NAME][DOMAIN_NAME]"
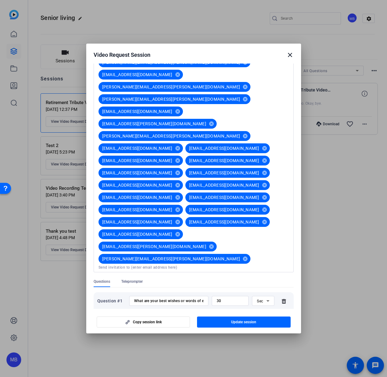
scroll to position [0, 0]
paste input "[EMAIL_ADDRESS][DOMAIN_NAME]"
type input "[EMAIL_ADDRESS][DOMAIN_NAME]"
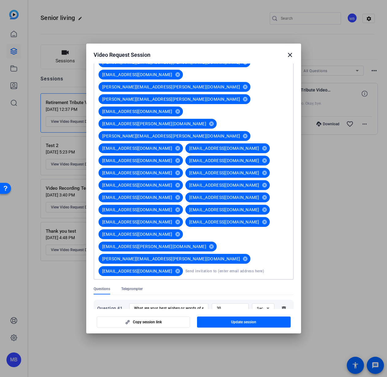
click at [194, 265] on input at bounding box center [236, 271] width 103 height 12
paste input "[EMAIL_ADDRESS][DOMAIN_NAME]"
type input "[EMAIL_ADDRESS][DOMAIN_NAME]"
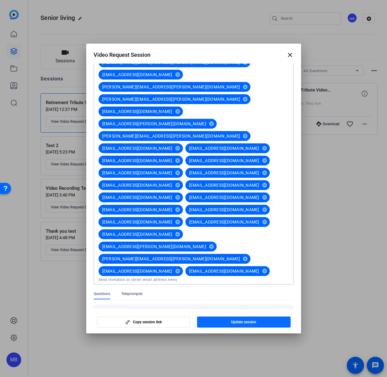
click at [253, 323] on span "Update session" at bounding box center [243, 321] width 25 height 5
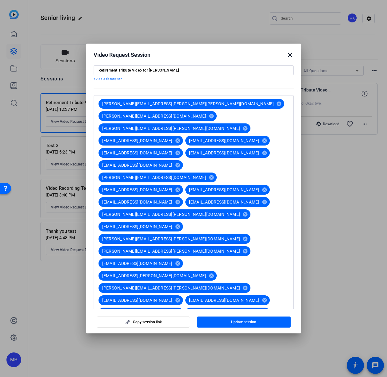
scroll to position [49, 0]
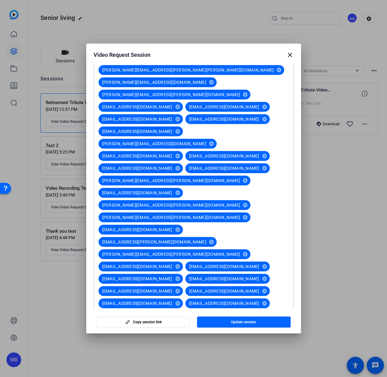
paste input "[EMAIL_ADDRESS][DOMAIN_NAME]"
type input "[EMAIL_ADDRESS][DOMAIN_NAME]"
click at [253, 290] on div "[PERSON_NAME][EMAIL_ADDRESS][PERSON_NAME][PERSON_NAME][DOMAIN_NAME] cancel [PER…" at bounding box center [192, 235] width 193 height 343
click at [246, 291] on div "[PERSON_NAME][EMAIL_ADDRESS][PERSON_NAME][PERSON_NAME][DOMAIN_NAME] cancel [PER…" at bounding box center [192, 235] width 193 height 343
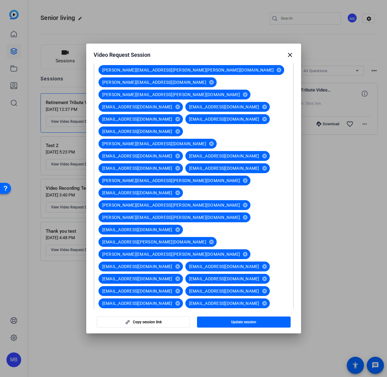
paste input "[EMAIL_ADDRESS][DOMAIN_NAME]"
type input "[EMAIL_ADDRESS][DOMAIN_NAME]"
paste input "[EMAIL_ADDRESS][DOMAIN_NAME]"
type input "[EMAIL_ADDRESS][DOMAIN_NAME]"
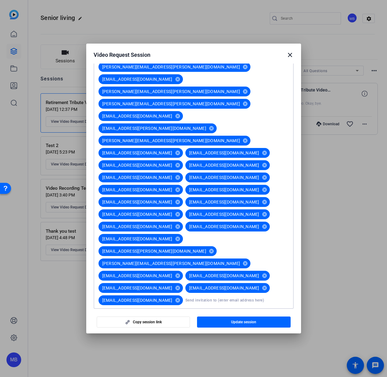
scroll to position [99, 0]
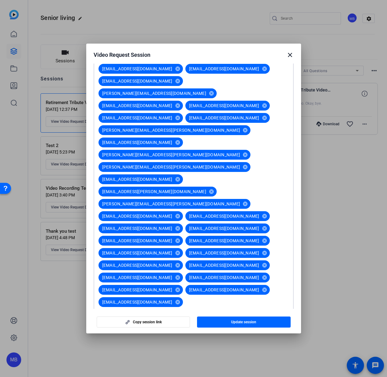
click at [185, 357] on input at bounding box center [236, 363] width 103 height 12
paste input "[PERSON_NAME][EMAIL_ADDRESS][PERSON_NAME][DOMAIN_NAME]"
type input "[PERSON_NAME][EMAIL_ADDRESS][PERSON_NAME][DOMAIN_NAME]"
paste input "[EMAIL_ADDRESS][DOMAIN_NAME]"
type input "[EMAIL_ADDRESS][DOMAIN_NAME]"
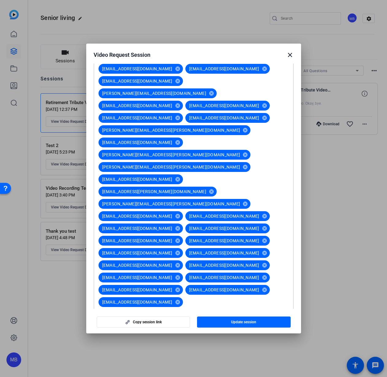
paste input "[EMAIL_ADDRESS][DOMAIN_NAME]"
type input "[EMAIL_ADDRESS][DOMAIN_NAME]"
paste input "[EMAIL_ADDRESS][DOMAIN_NAME]"
type input "[EMAIL_ADDRESS][DOMAIN_NAME]"
paste input "[EMAIL_ADDRESS][DOMAIN_NAME]"
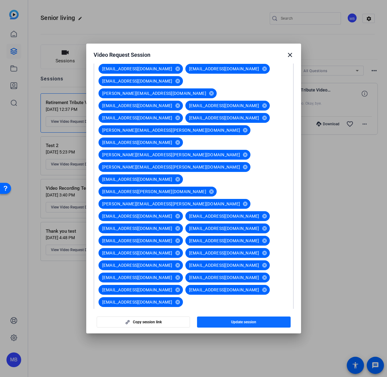
type input "[EMAIL_ADDRESS][DOMAIN_NAME]"
click at [236, 322] on span "Update session" at bounding box center [243, 321] width 25 height 5
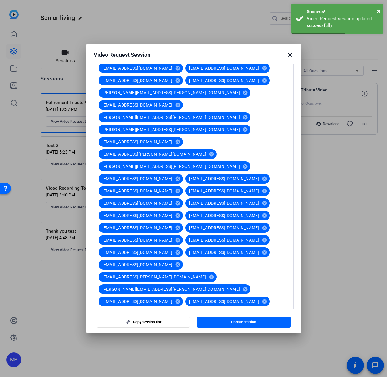
scroll to position [137, 0]
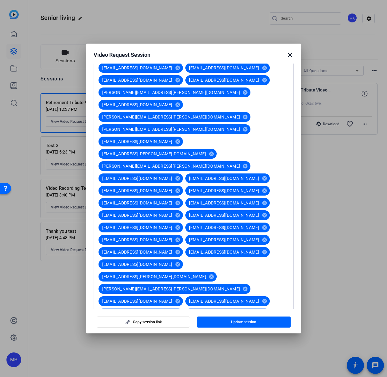
click at [193, 368] on input at bounding box center [193, 370] width 190 height 5
paste input "[EMAIL_ADDRESS][DOMAIN_NAME]"
type input "[EMAIL_ADDRESS][DOMAIN_NAME]"
click at [185, 368] on input at bounding box center [236, 374] width 103 height 12
paste input "[EMAIL_ADDRESS][PERSON_NAME][DOMAIN_NAME]"
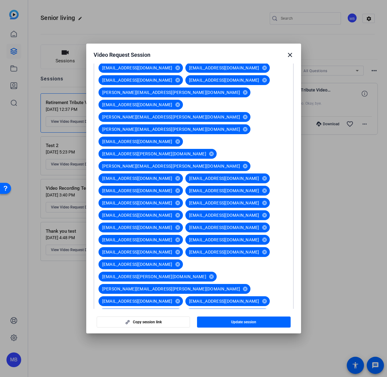
type input "[EMAIL_ADDRESS][PERSON_NAME][DOMAIN_NAME]"
paste input "[EMAIL_ADDRESS][DOMAIN_NAME]"
type input "[EMAIL_ADDRESS][DOMAIN_NAME]"
paste input "[EMAIL_ADDRESS][DOMAIN_NAME]"
type input "[EMAIL_ADDRESS][DOMAIN_NAME]"
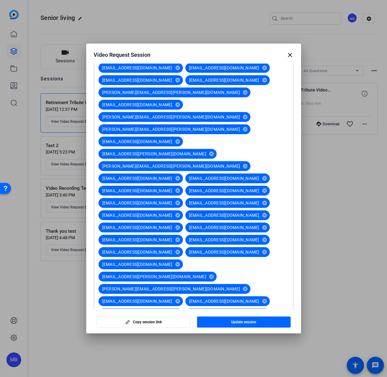
paste input "[EMAIL_ADDRESS][DOMAIN_NAME]"
type input "[EMAIL_ADDRESS][DOMAIN_NAME]"
paste input "[EMAIL_ADDRESS][DOMAIN_NAME]"
type input "[EMAIL_ADDRESS][DOMAIN_NAME]"
paste input "[EMAIL_ADDRESS][DOMAIN_NAME]"
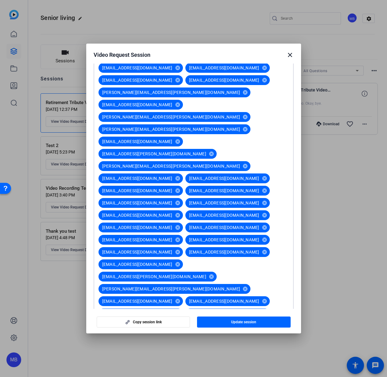
type input "[EMAIL_ADDRESS][DOMAIN_NAME]"
paste input "[EMAIL_ADDRESS][DOMAIN_NAME]"
type input "[EMAIL_ADDRESS][DOMAIN_NAME]"
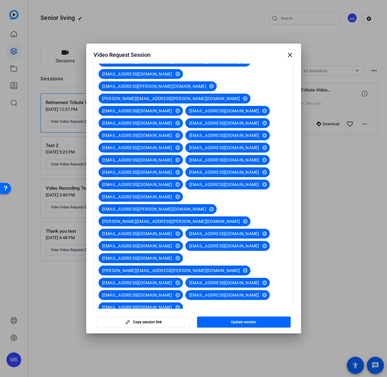
scroll to position [236, 0]
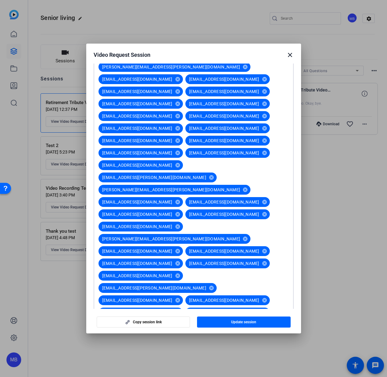
paste input "[EMAIL_ADDRESS][DOMAIN_NAME]"
type input "[EMAIL_ADDRESS][DOMAIN_NAME]"
click at [241, 319] on span "Update session" at bounding box center [243, 321] width 25 height 5
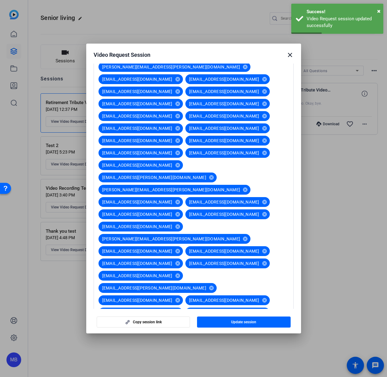
click at [185, 331] on input at bounding box center [236, 337] width 103 height 12
paste input "[EMAIL_ADDRESS][DOMAIN_NAME]"
type input "[EMAIL_ADDRESS][DOMAIN_NAME]"
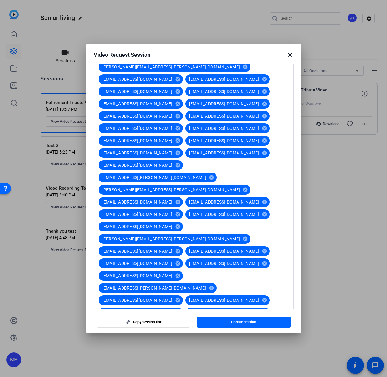
paste input "[EMAIL_ADDRESS][DOMAIN_NAME]"
type input "[EMAIL_ADDRESS][DOMAIN_NAME]"
paste input "[EMAIL_ADDRESS][DOMAIN_NAME]"
type input "[EMAIL_ADDRESS][DOMAIN_NAME]"
paste input "[EMAIL_ADDRESS][DOMAIN_NAME]"
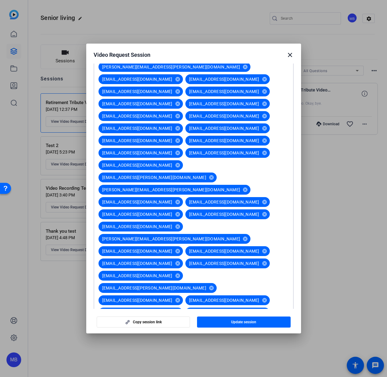
type input "[EMAIL_ADDRESS][DOMAIN_NAME]"
paste input "[EMAIL_ADDRESS][DOMAIN_NAME]"
type input "[EMAIL_ADDRESS][DOMAIN_NAME]"
paste input "[EMAIL_ADDRESS][DOMAIN_NAME]"
type input "[EMAIL_ADDRESS][DOMAIN_NAME]"
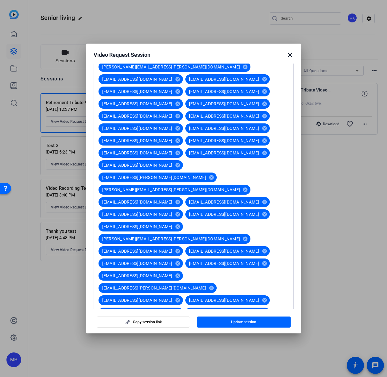
paste input "[PERSON_NAME][EMAIL_ADDRESS][PERSON_NAME][PERSON_NAME][DOMAIN_NAME]"
type input "[PERSON_NAME][EMAIL_ADDRESS][PERSON_NAME][PERSON_NAME][DOMAIN_NAME]"
paste input "[PERSON_NAME][EMAIL_ADDRESS][PERSON_NAME][DOMAIN_NAME]"
type input "[PERSON_NAME][EMAIL_ADDRESS][PERSON_NAME][DOMAIN_NAME]"
paste input "[PERSON_NAME][EMAIL_ADDRESS][PERSON_NAME][DOMAIN_NAME]"
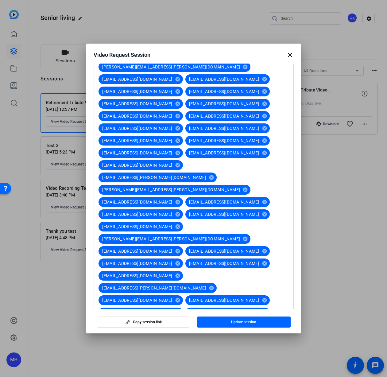
type input "[PERSON_NAME][EMAIL_ADDRESS][PERSON_NAME][DOMAIN_NAME]"
click at [256, 322] on span "Update session" at bounding box center [243, 321] width 25 height 5
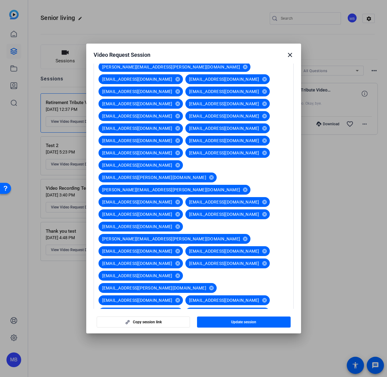
click at [270, 212] on div "[PERSON_NAME][EMAIL_ADDRESS][PERSON_NAME][PERSON_NAME][DOMAIN_NAME] cancel [PER…" at bounding box center [192, 128] width 193 height 503
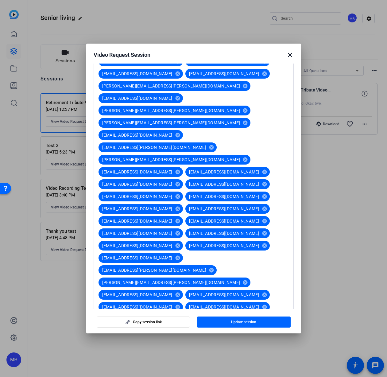
scroll to position [206, 0]
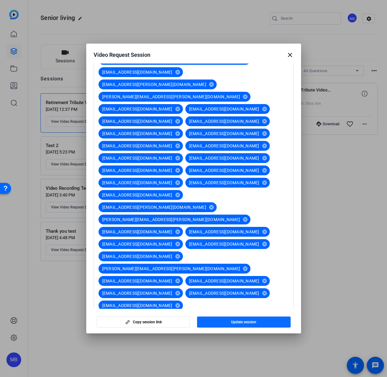
click at [247, 321] on span "Update session" at bounding box center [243, 321] width 25 height 5
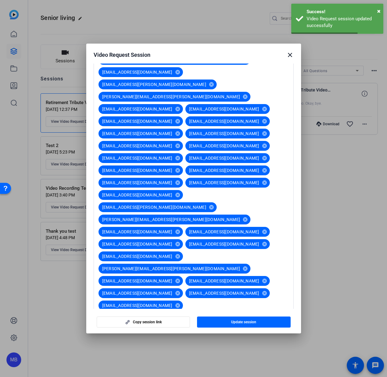
click at [290, 54] on mat-icon "close" at bounding box center [289, 54] width 7 height 7
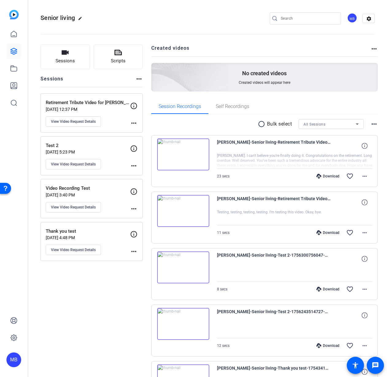
click at [183, 154] on img at bounding box center [183, 154] width 52 height 32
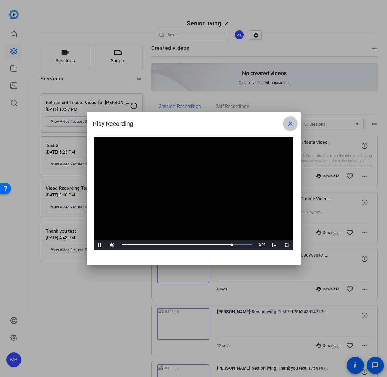
click at [292, 125] on mat-icon "close" at bounding box center [289, 123] width 7 height 7
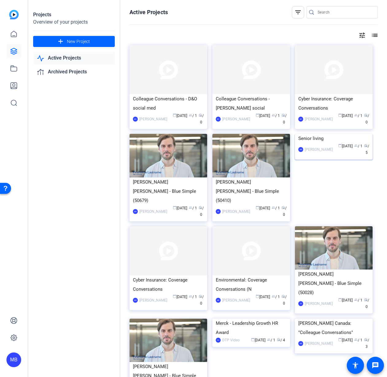
click at [324, 134] on img at bounding box center [334, 134] width 78 height 0
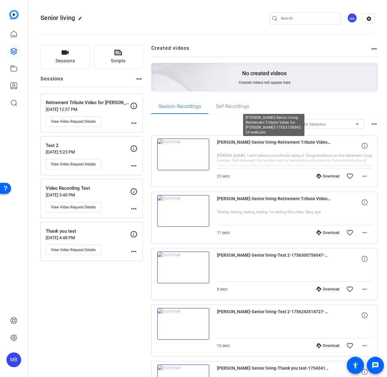
scroll to position [63, 0]
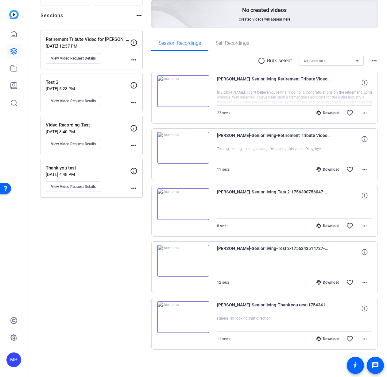
click at [184, 313] on img at bounding box center [183, 317] width 52 height 32
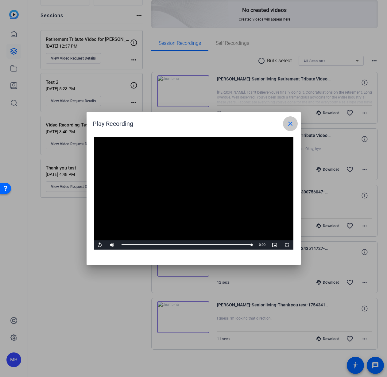
click at [290, 119] on span at bounding box center [290, 123] width 15 height 15
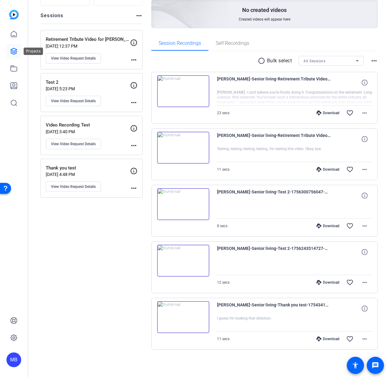
click at [13, 51] on icon at bounding box center [14, 51] width 6 height 6
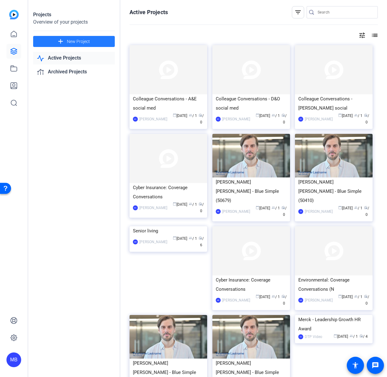
click at [78, 41] on span "New Project" at bounding box center [78, 41] width 23 height 6
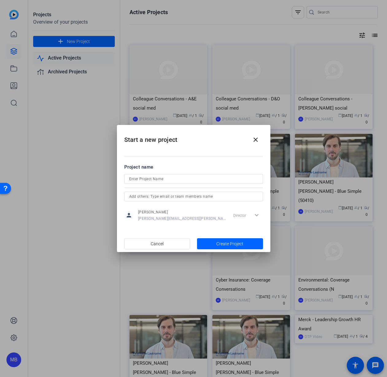
click at [160, 173] on form "Project name person Matthew Barraro matthew.barraro@mercer.com Director expand_…" at bounding box center [193, 192] width 139 height 59
click at [160, 176] on input at bounding box center [193, 178] width 129 height 7
type input "PEMA Tax Bulletin"
click at [222, 223] on mat-dialog-content "Project name PEMA Tax Bulletin person Matthew Barraro matthew.barraro@mercer.co…" at bounding box center [193, 192] width 153 height 85
click at [220, 241] on span "Create Project" at bounding box center [229, 243] width 27 height 6
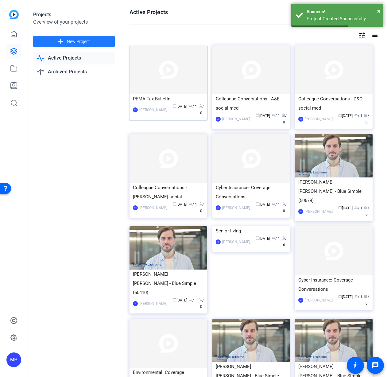
click at [158, 81] on img at bounding box center [168, 69] width 78 height 49
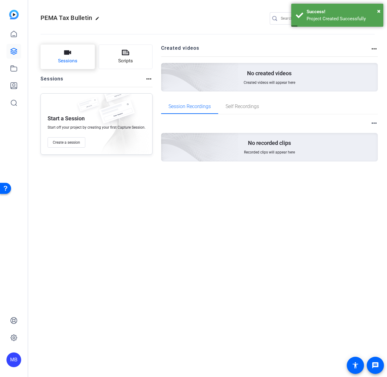
click at [66, 59] on span "Sessions" at bounding box center [67, 60] width 19 height 7
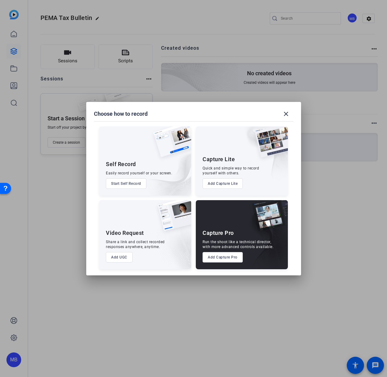
click at [223, 259] on button "Add Capture Pro" at bounding box center [222, 257] width 40 height 10
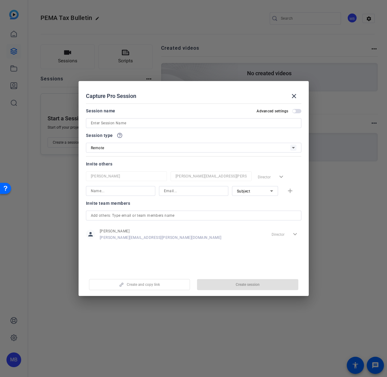
click at [114, 122] on input at bounding box center [193, 122] width 205 height 7
type input "PEMA - Tax Bulletin"
click at [128, 193] on input at bounding box center [120, 190] width 59 height 7
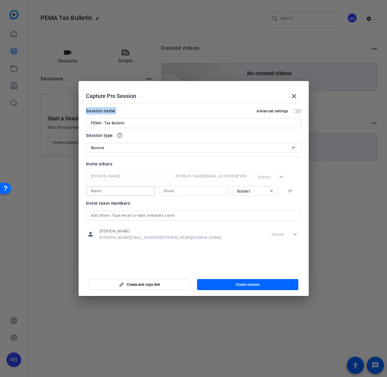
drag, startPoint x: 299, startPoint y: 107, endPoint x: 298, endPoint y: 110, distance: 3.4
click at [299, 108] on mat-dialog-content "Session name Advanced settings PEMA - Tax Bulletin Session type help_outline Re…" at bounding box center [193, 186] width 230 height 170
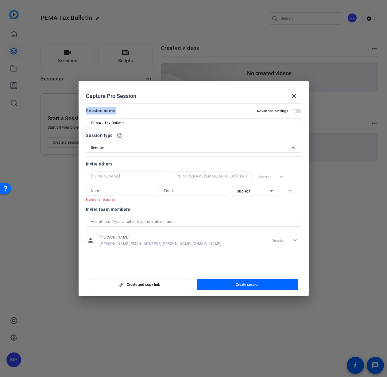
click at [298, 111] on span "button" at bounding box center [296, 111] width 9 height 4
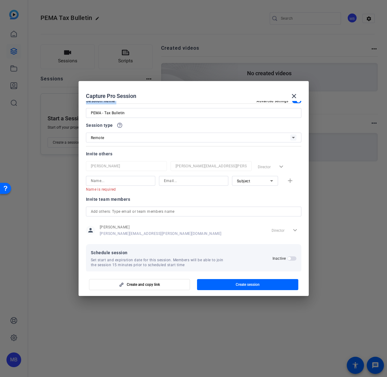
scroll to position [2, 0]
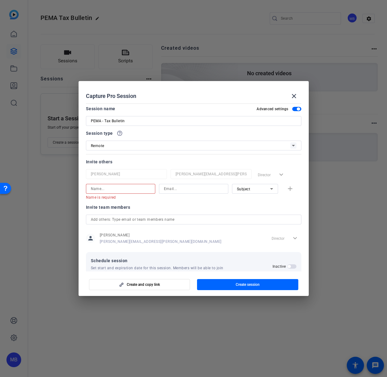
click at [124, 192] on input at bounding box center [120, 188] width 59 height 7
click at [297, 108] on span "button" at bounding box center [298, 108] width 3 height 3
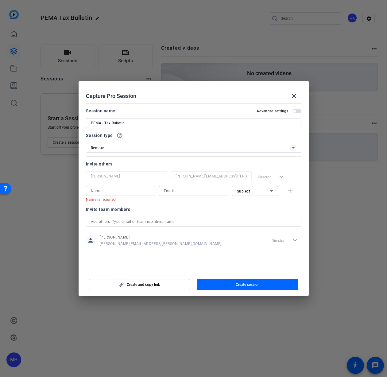
scroll to position [0, 0]
click at [113, 191] on input at bounding box center [120, 190] width 59 height 7
click at [249, 193] on span "Subject" at bounding box center [243, 191] width 13 height 4
click at [249, 205] on span "Collaborator" at bounding box center [248, 202] width 22 height 7
click at [115, 193] on input at bounding box center [120, 190] width 59 height 7
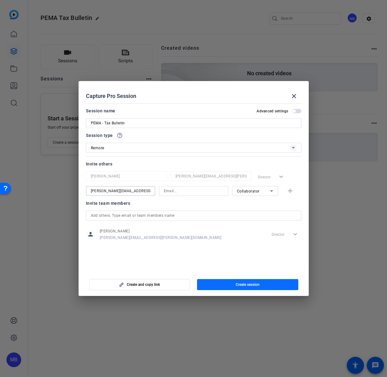
type input "Emma.franznick@mmc.com"
click at [239, 282] on span "Create session" at bounding box center [247, 284] width 24 height 5
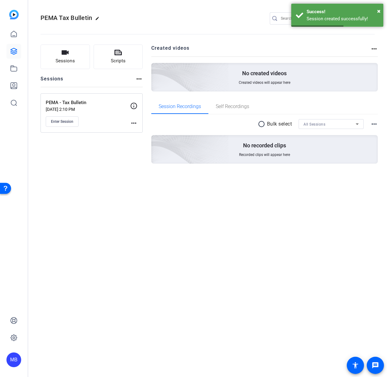
click at [133, 121] on mat-icon "more_horiz" at bounding box center [133, 122] width 7 height 7
click at [136, 128] on span "Edit Session" at bounding box center [149, 131] width 28 height 7
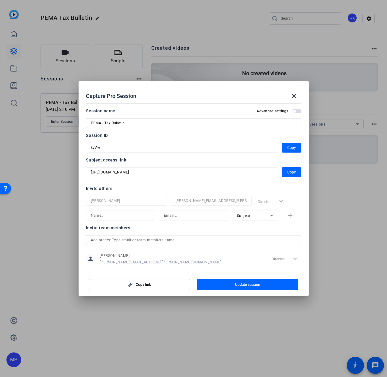
scroll to position [8, 0]
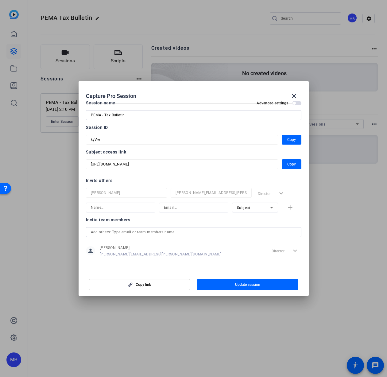
click at [119, 208] on input at bounding box center [120, 207] width 59 height 7
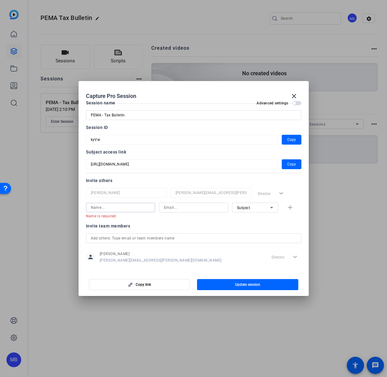
click at [149, 113] on input "PEMA - Tax Bulletin" at bounding box center [193, 114] width 205 height 7
paste input "Europe Tax Bulletin Release Recording"
type input "Europe Tax Bulletin Release Recording"
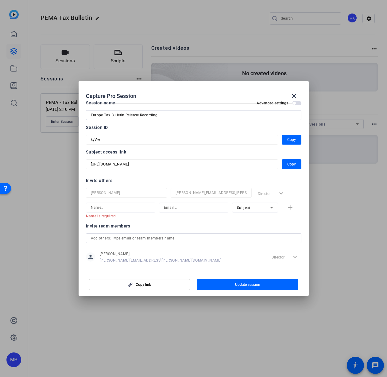
click at [185, 128] on div "Session ID" at bounding box center [193, 127] width 215 height 7
click at [137, 207] on input at bounding box center [120, 207] width 59 height 7
click at [173, 207] on input at bounding box center [193, 207] width 59 height 7
paste input "alexander.skuratovski@marsh.com"
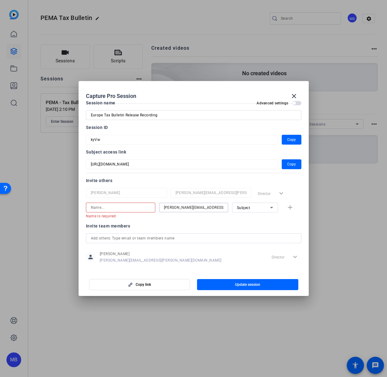
drag, startPoint x: 148, startPoint y: 209, endPoint x: 133, endPoint y: 208, distance: 14.4
click at [133, 208] on div "Name is required alexander.skuratovski@marsh.com Subject add" at bounding box center [193, 210] width 215 height 16
type input "alexander.skuratovski@marsh.com"
click at [134, 207] on input at bounding box center [120, 207] width 59 height 7
paste input "alexander.skuratovski@marsh.com"
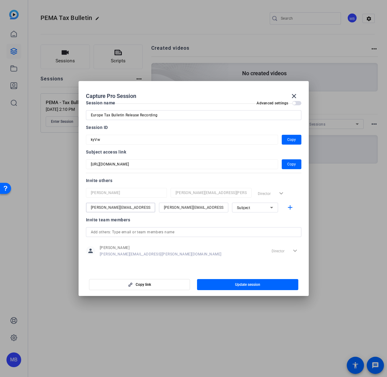
scroll to position [0, 3]
drag, startPoint x: 124, startPoint y: 208, endPoint x: 294, endPoint y: 212, distance: 169.6
click at [282, 212] on div "alexander.skuratovski@marsh.com alexander.skuratovski@marsh.com Subject add" at bounding box center [193, 207] width 215 height 10
click at [107, 207] on input "alexander.skuratovsk" at bounding box center [120, 207] width 59 height 7
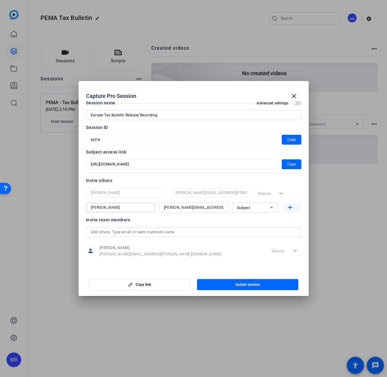
type input "Alexander Skuratovsk"
click at [287, 212] on span "button" at bounding box center [291, 207] width 20 height 15
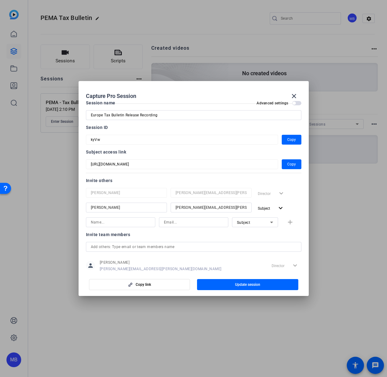
click at [119, 224] on input at bounding box center [120, 221] width 59 height 7
type input "Jackie"
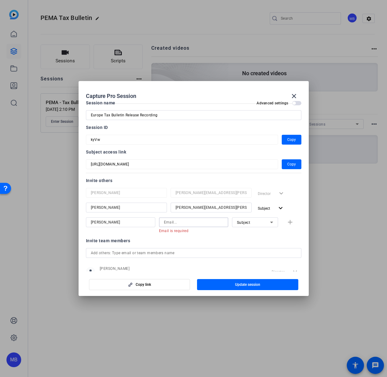
click at [181, 223] on input at bounding box center [193, 221] width 59 height 7
paste input "jackie.rowe@marsh.com"
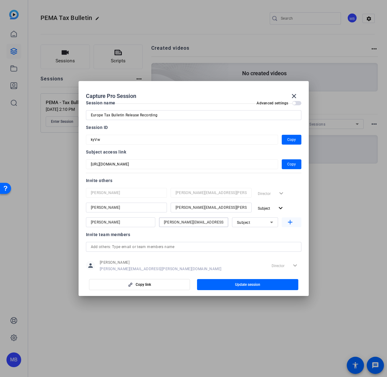
type input "jackie.rowe@marsh.com"
click at [289, 223] on mat-icon "add" at bounding box center [290, 222] width 8 height 8
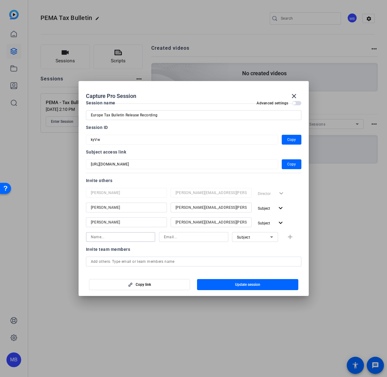
click at [116, 237] on input at bounding box center [120, 236] width 59 height 7
type input "Emma"
type input "Emma.Franznick@mmc.com"
click at [269, 223] on span "Subject" at bounding box center [266, 222] width 17 height 7
click at [270, 236] on span "Collaborator" at bounding box center [278, 235] width 22 height 4
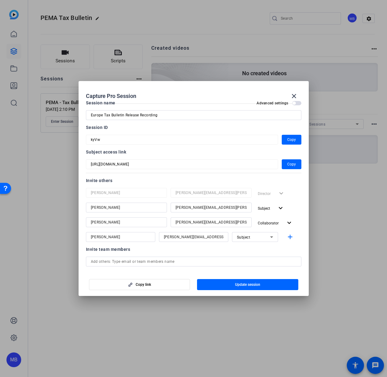
click at [256, 239] on div "Subject" at bounding box center [253, 237] width 33 height 8
click at [256, 246] on mat-option "Collaborator" at bounding box center [251, 249] width 46 height 10
click at [216, 255] on div "Invite team members person Matthew Barraro matthew.barraro@mercer.com Director …" at bounding box center [193, 269] width 215 height 48
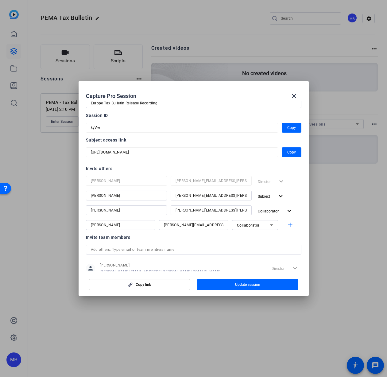
scroll to position [28, 0]
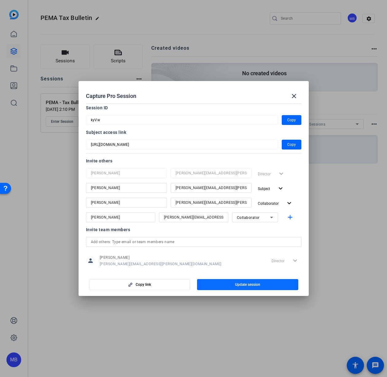
click at [224, 282] on span "button" at bounding box center [247, 284] width 101 height 15
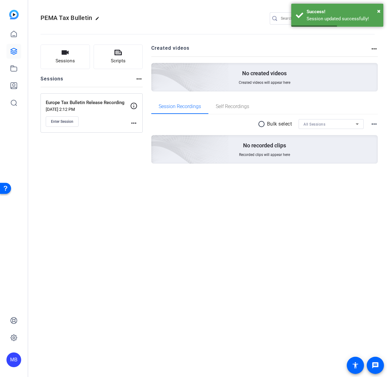
click at [123, 108] on p "Aug 27, 2025 @ 2:12 PM" at bounding box center [88, 109] width 84 height 5
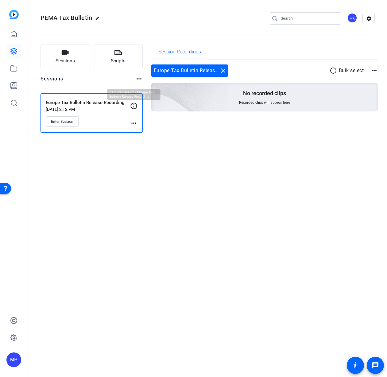
click at [134, 105] on icon at bounding box center [133, 105] width 7 height 7
click at [86, 111] on p "Aug 27, 2025 @ 2:12 PM" at bounding box center [88, 109] width 84 height 5
click at [87, 106] on div "Europe Tax Bulletin Release Recording Aug 27, 2025 @ 2:12 PM Enter Session" at bounding box center [88, 113] width 84 height 28
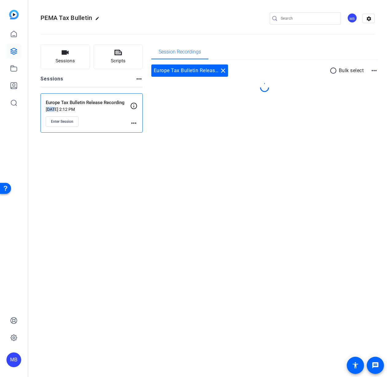
click at [87, 106] on div "Europe Tax Bulletin Release Recording Aug 27, 2025 @ 2:12 PM Enter Session" at bounding box center [88, 113] width 84 height 28
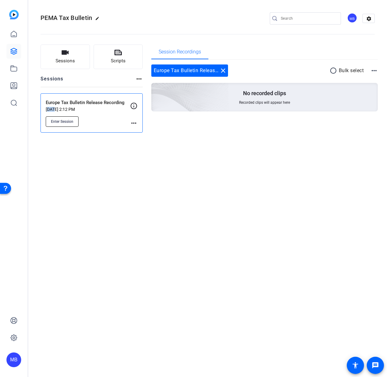
click at [66, 117] on button "Enter Session" at bounding box center [62, 121] width 33 height 10
click at [261, 188] on div "PEMA Tax Bulletin edit MB settings Sessions Scripts Sessions more_horiz Europe …" at bounding box center [207, 188] width 358 height 377
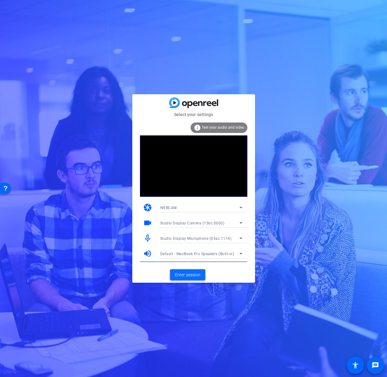
click at [186, 272] on span "Enter session" at bounding box center [187, 274] width 25 height 6
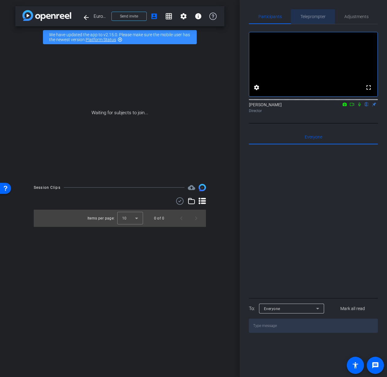
click at [313, 17] on span "Teleprompter" at bounding box center [312, 16] width 25 height 4
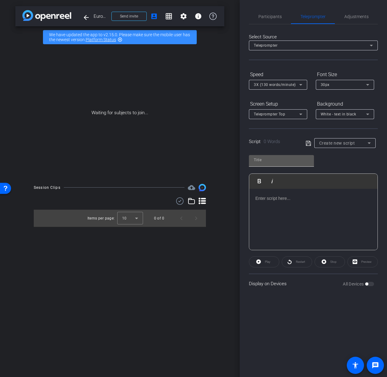
click at [280, 160] on input "text" at bounding box center [281, 159] width 55 height 7
paste input "Europe’s tax insurance market continues to mature and expand, with rising usage…"
click at [296, 210] on div at bounding box center [313, 219] width 128 height 61
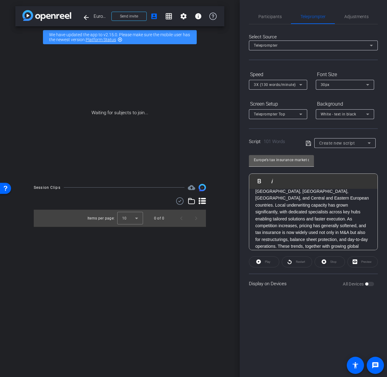
click at [282, 161] on input "Europe’s tax insurance market continues to mature and expand, with rising usage…" at bounding box center [281, 159] width 55 height 7
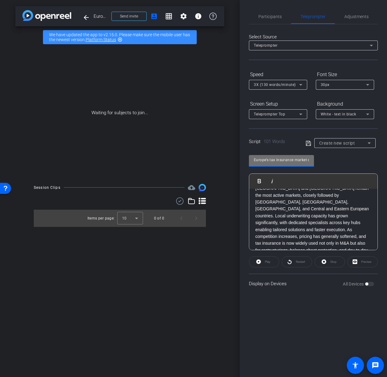
scroll to position [20, 0]
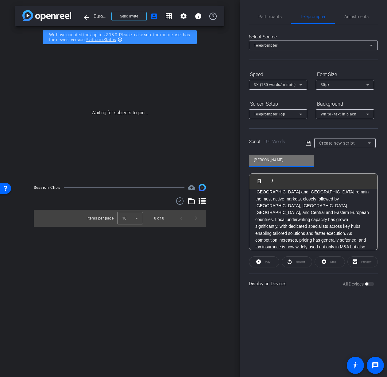
type input "Alexander"
click at [306, 140] on icon at bounding box center [307, 142] width 5 height 5
